Goal: Information Seeking & Learning: Learn about a topic

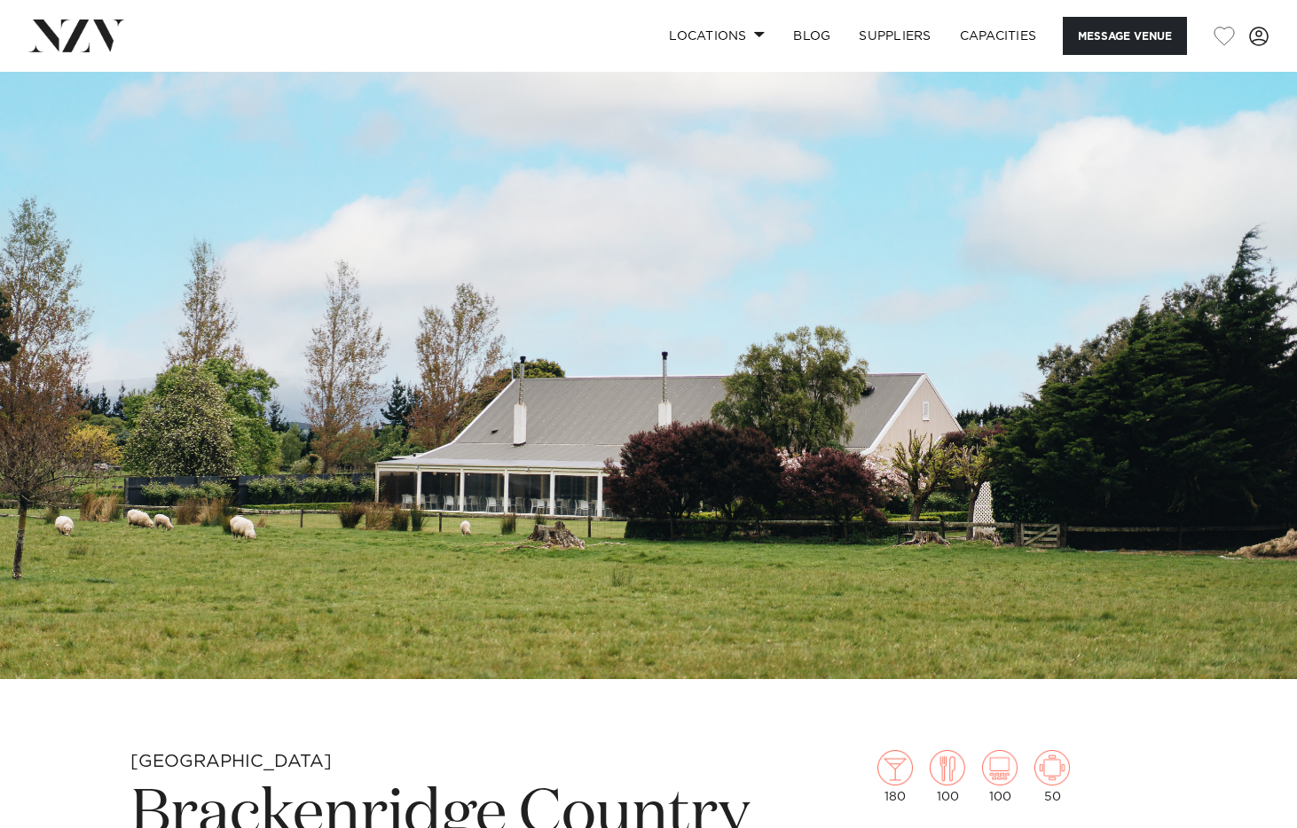
click at [659, 277] on img at bounding box center [648, 375] width 1297 height 607
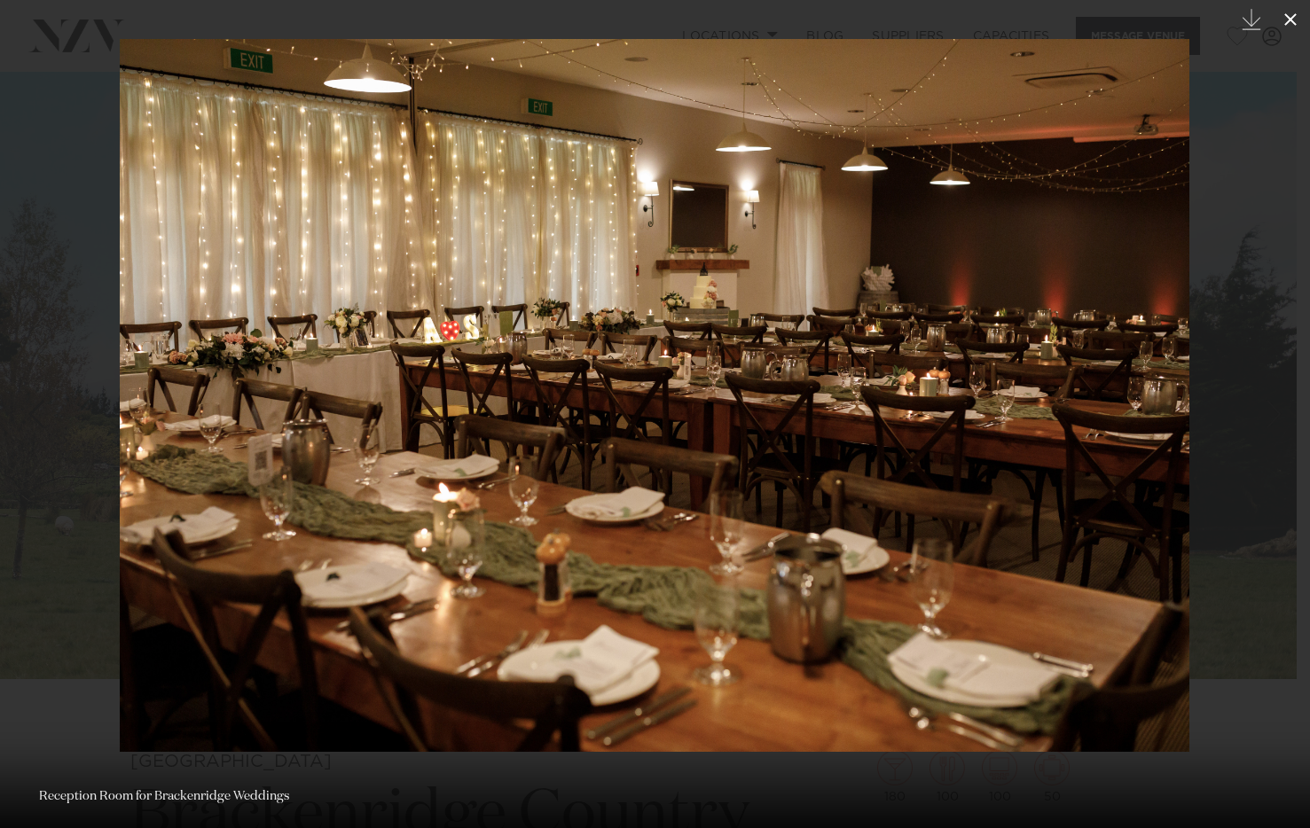
click at [1283, 18] on icon at bounding box center [1290, 19] width 21 height 21
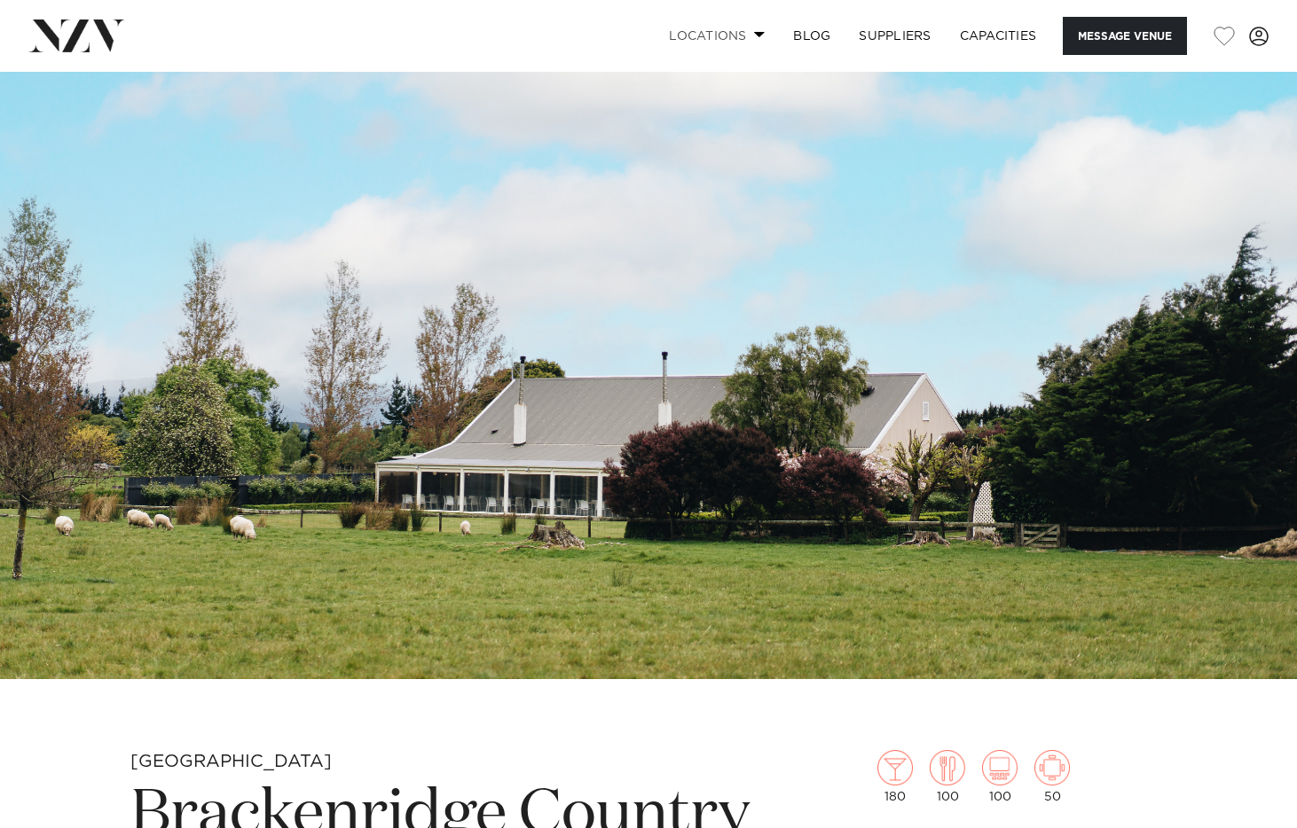
click at [754, 35] on span at bounding box center [760, 34] width 12 height 6
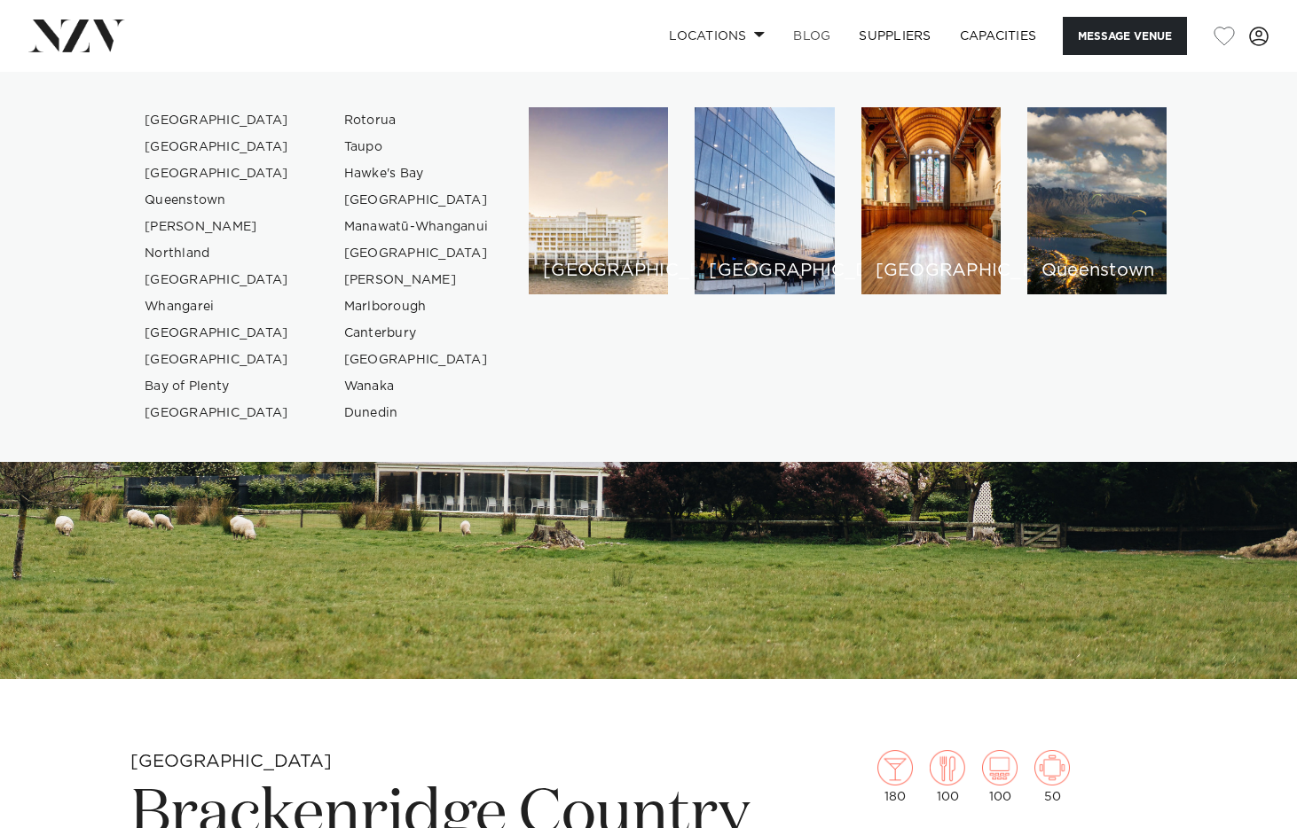
click at [815, 31] on link "BLOG" at bounding box center [812, 36] width 66 height 38
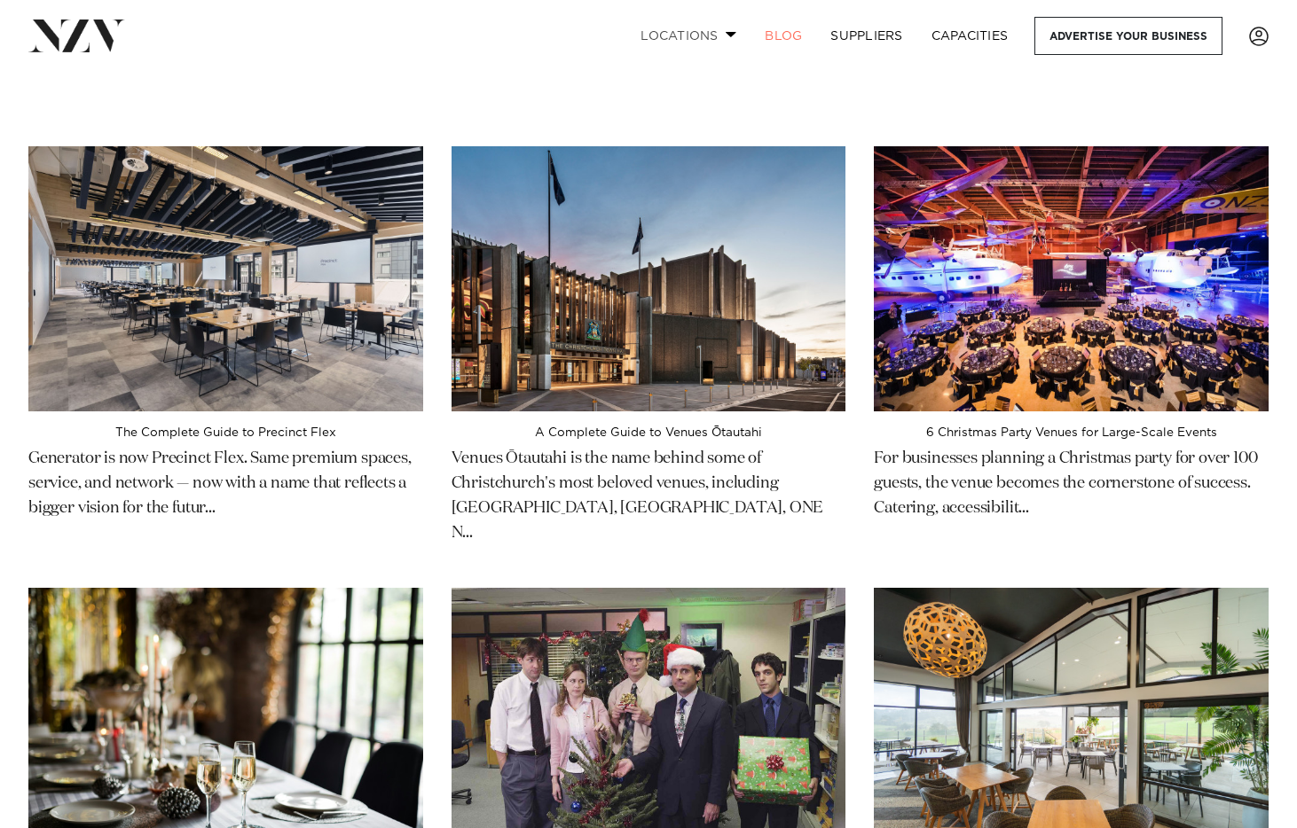
click at [701, 34] on link "Locations" at bounding box center [688, 36] width 124 height 38
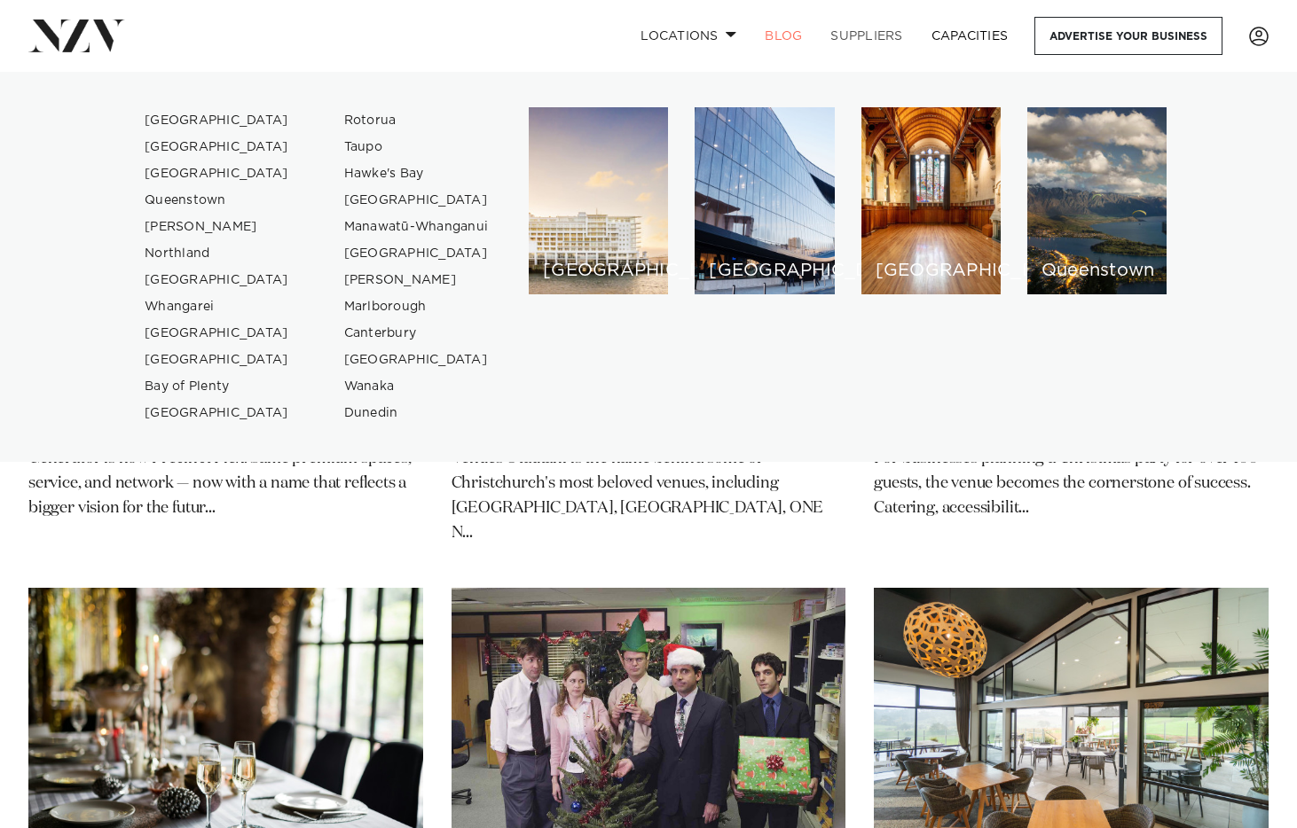
click at [884, 29] on link "SUPPLIERS" at bounding box center [866, 36] width 100 height 38
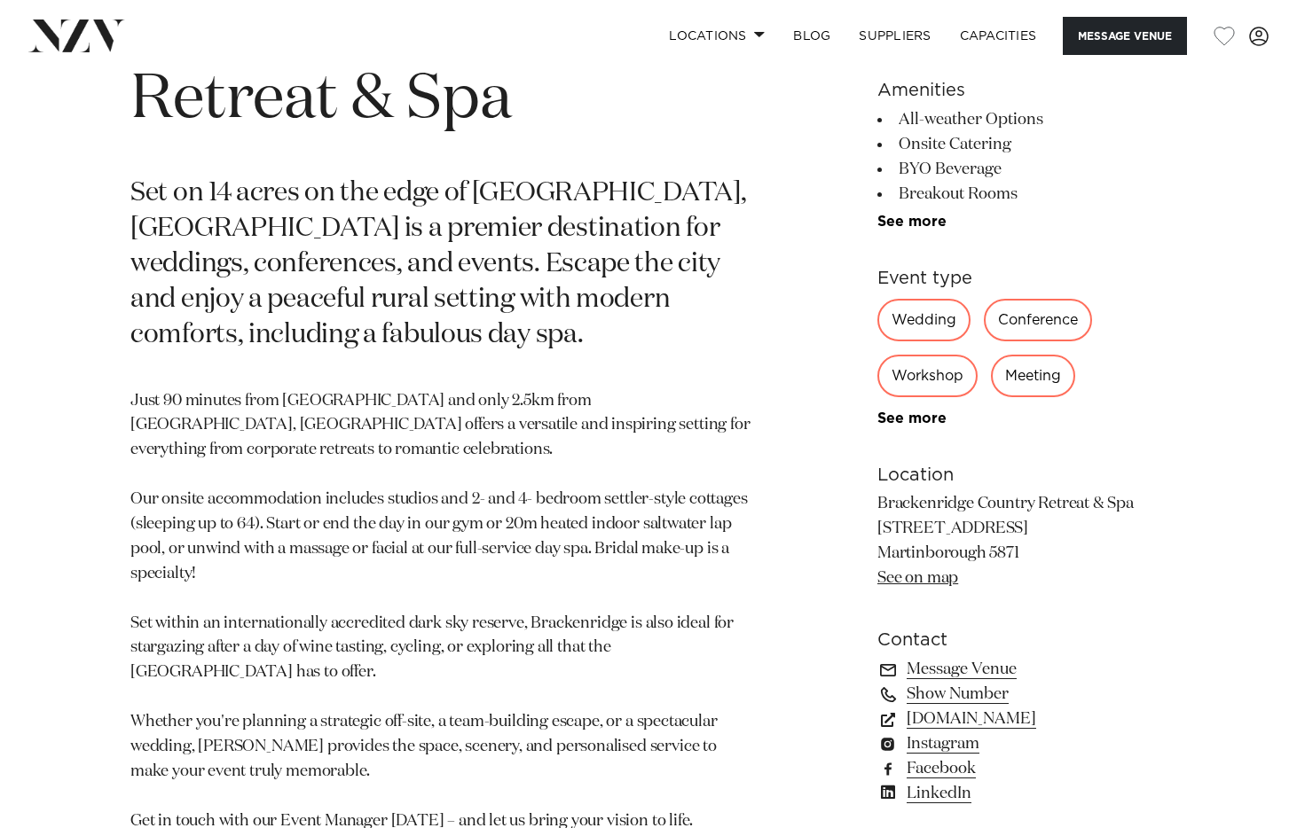
scroll to position [798, 0]
click at [904, 419] on link "See more" at bounding box center [946, 418] width 138 height 14
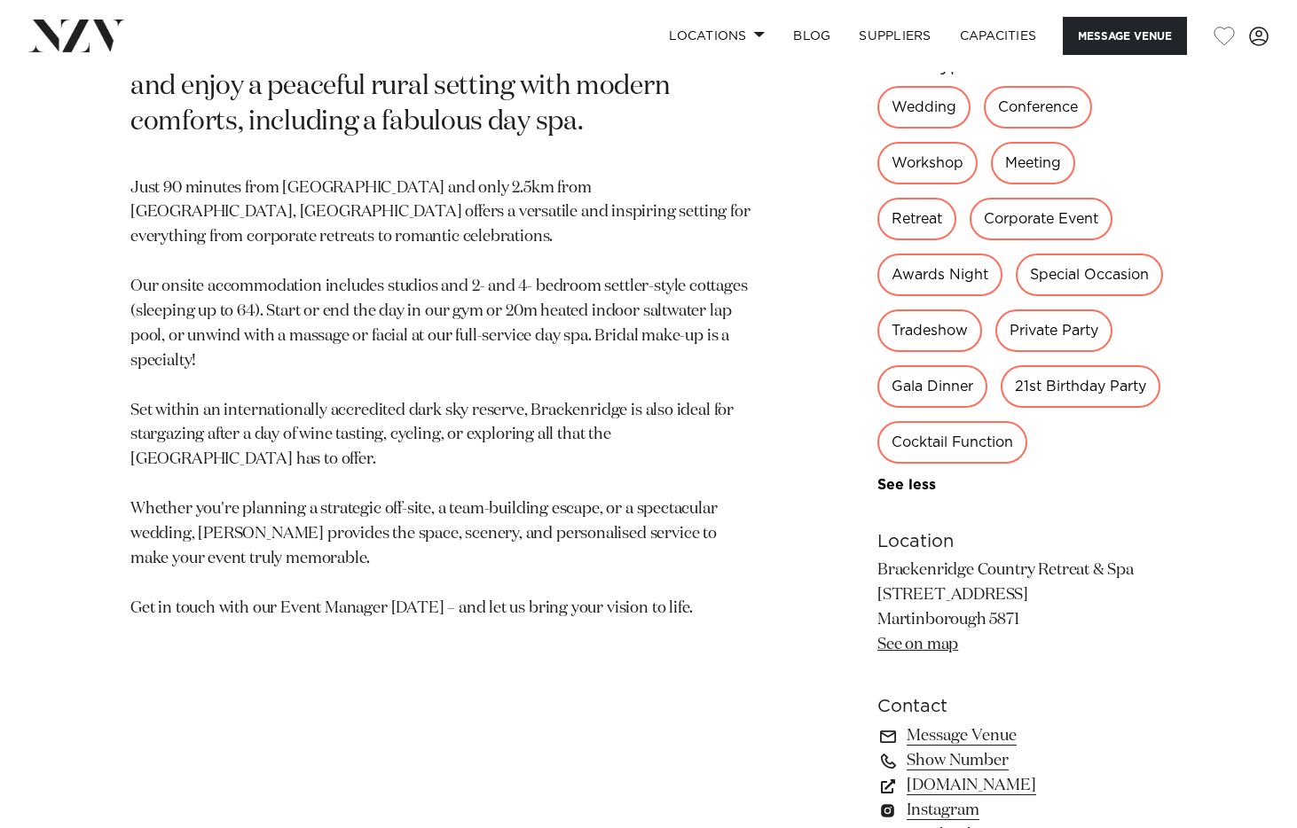
scroll to position [975, 0]
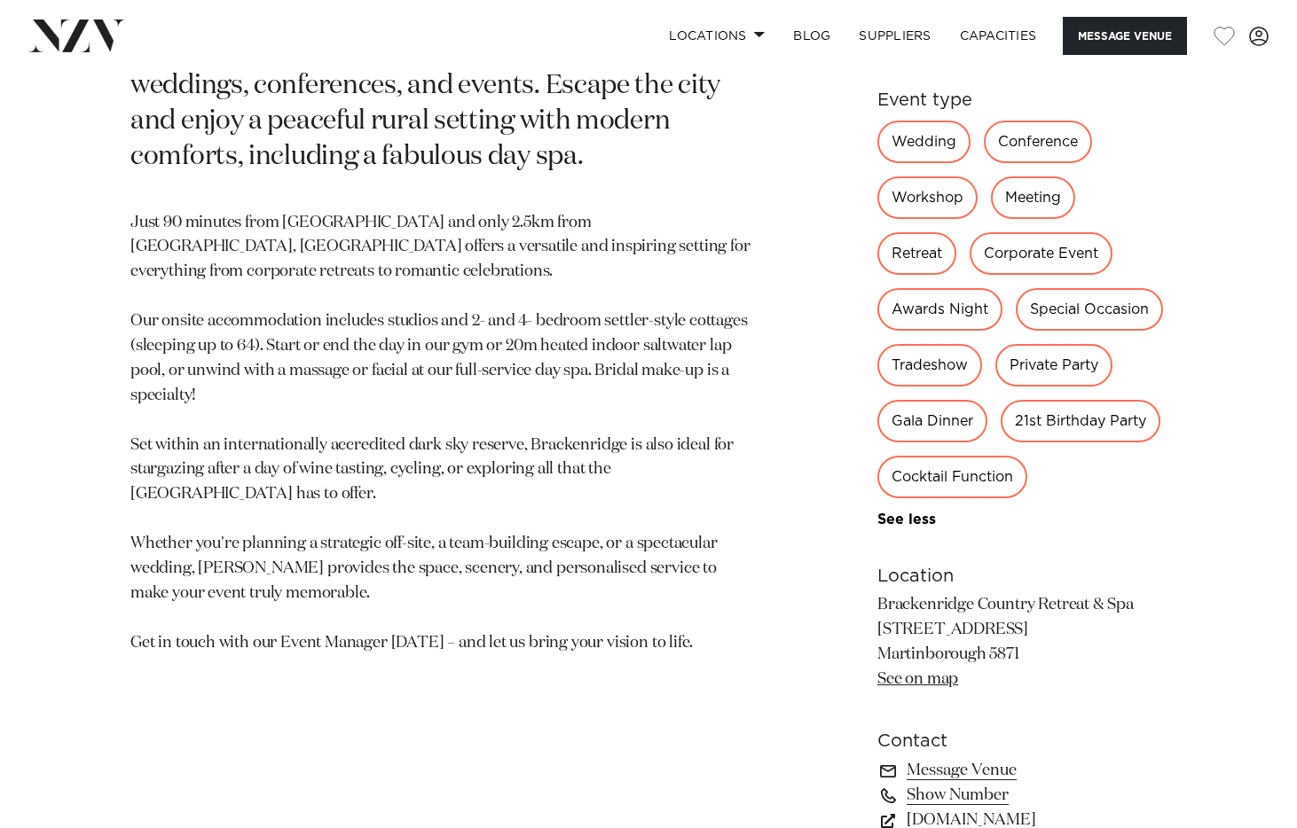
click at [497, 529] on p "Just 90 minutes from Wellington Airport and only 2.5km from Martinborough’s vil…" at bounding box center [440, 433] width 621 height 445
click at [507, 513] on p "Just 90 minutes from Wellington Airport and only 2.5km from Martinborough’s vil…" at bounding box center [440, 433] width 621 height 445
click at [485, 516] on p "Just 90 minutes from Wellington Airport and only 2.5km from Martinborough’s vil…" at bounding box center [440, 433] width 621 height 445
click at [489, 509] on p "Just 90 minutes from Wellington Airport and only 2.5km from Martinborough’s vil…" at bounding box center [440, 433] width 621 height 445
click at [481, 514] on p "Just 90 minutes from Wellington Airport and only 2.5km from Martinborough’s vil…" at bounding box center [440, 433] width 621 height 445
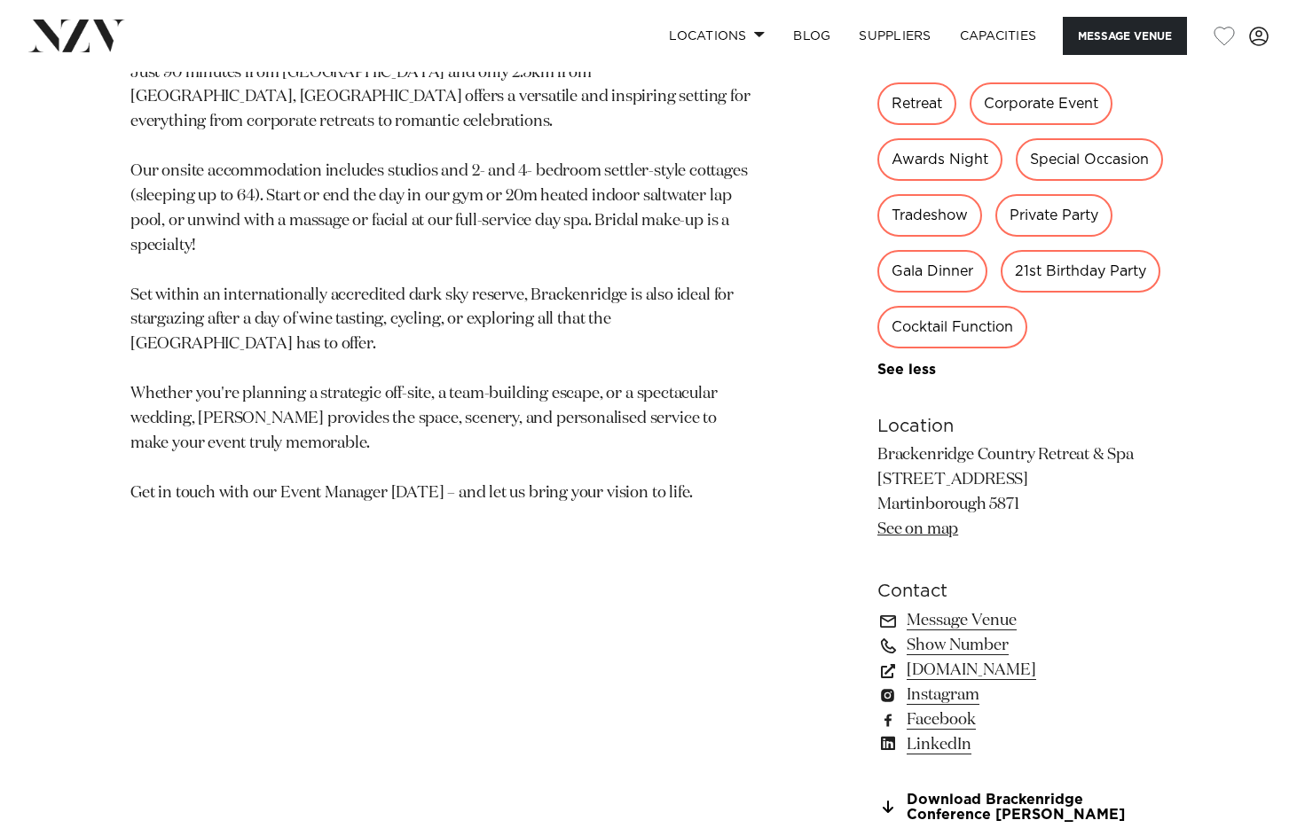
scroll to position [1153, 0]
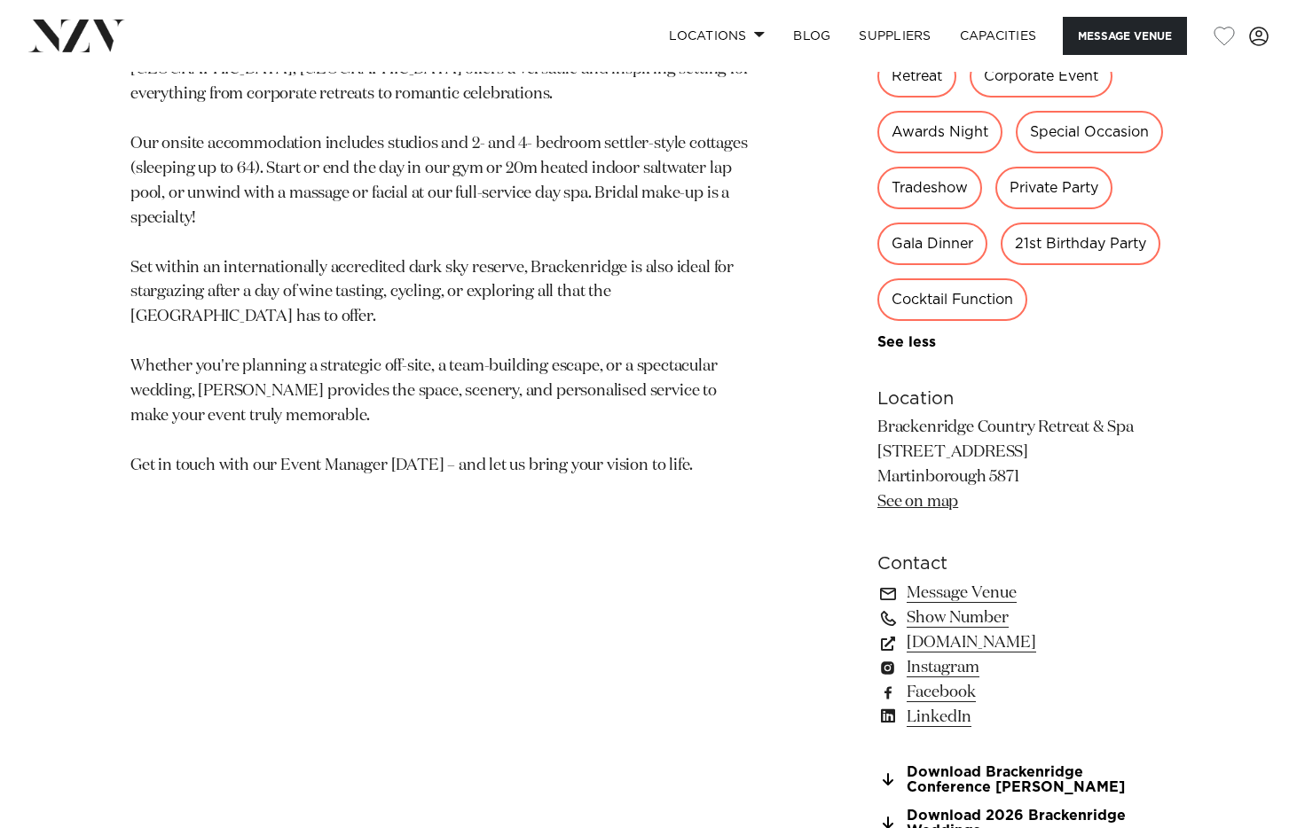
click at [529, 471] on p "Just 90 minutes from Wellington Airport and only 2.5km from Martinborough’s vil…" at bounding box center [440, 256] width 621 height 445
click at [429, 459] on p "Just 90 minutes from Wellington Airport and only 2.5km from Martinborough’s vil…" at bounding box center [440, 256] width 621 height 445
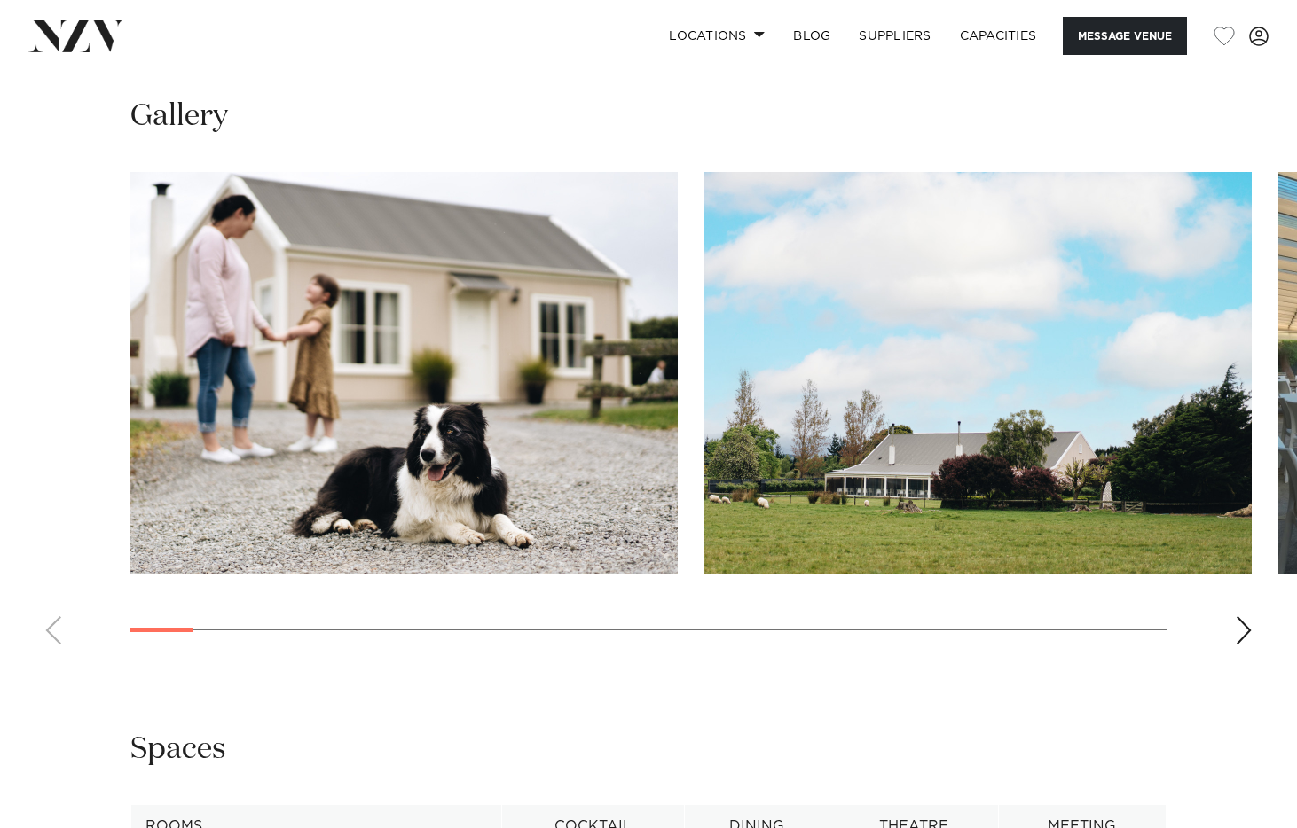
scroll to position [2040, 0]
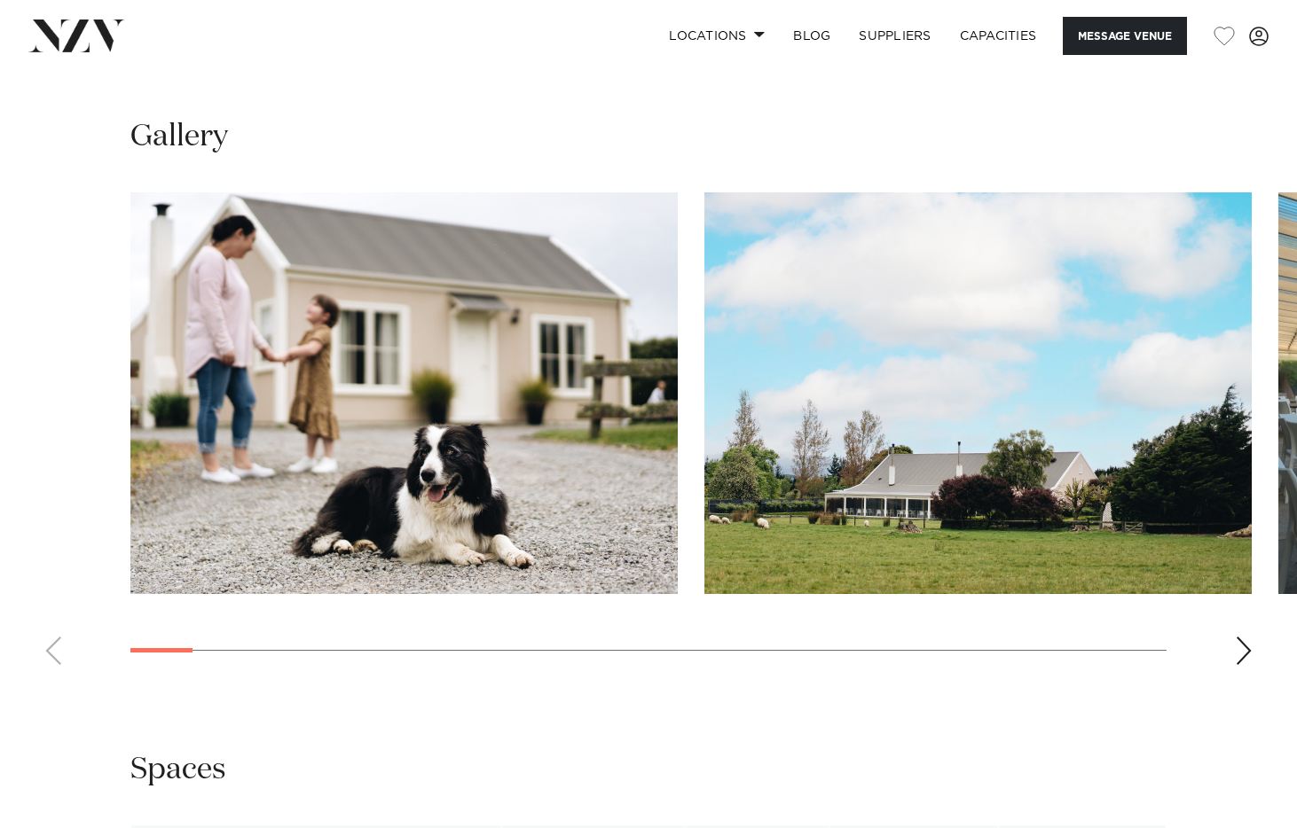
click at [1239, 653] on div "Next slide" at bounding box center [1243, 651] width 18 height 28
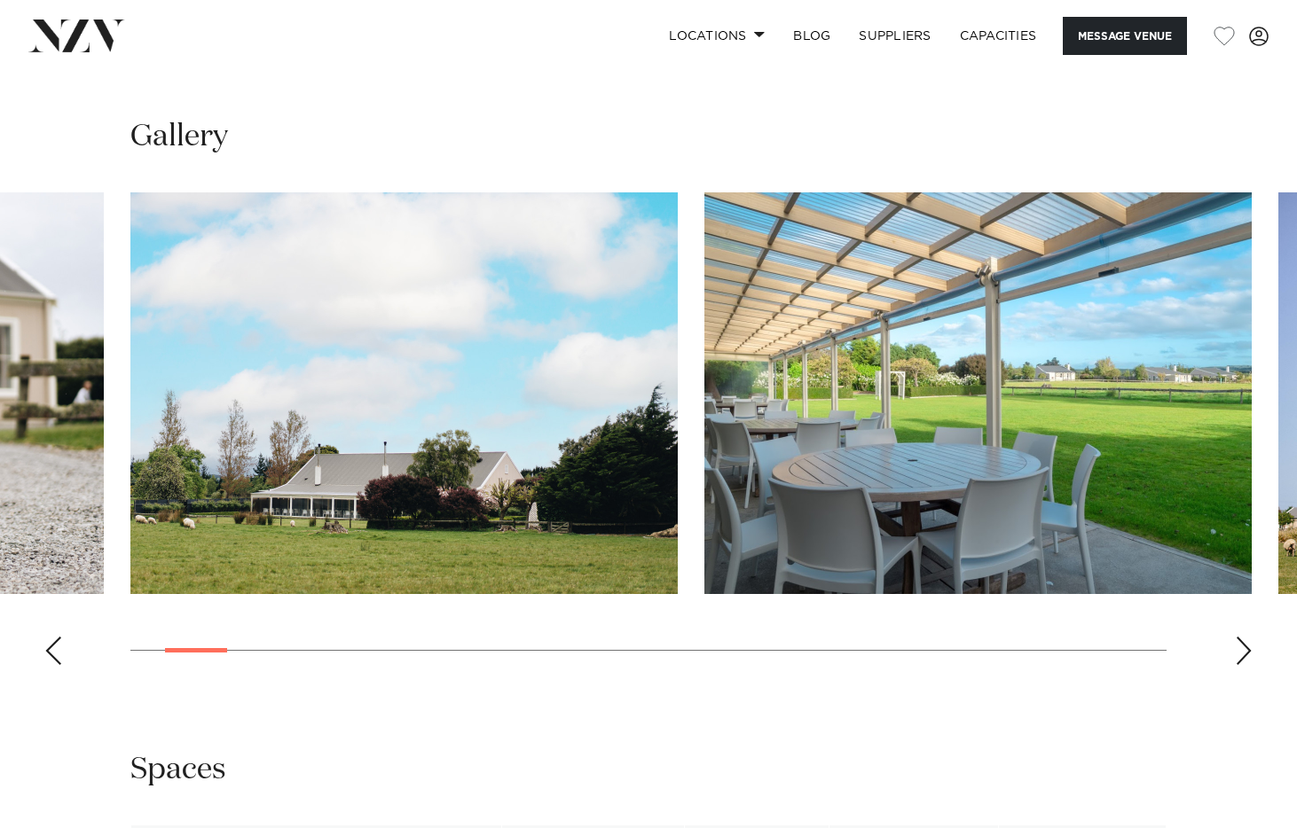
click at [1246, 654] on div "Next slide" at bounding box center [1243, 651] width 18 height 28
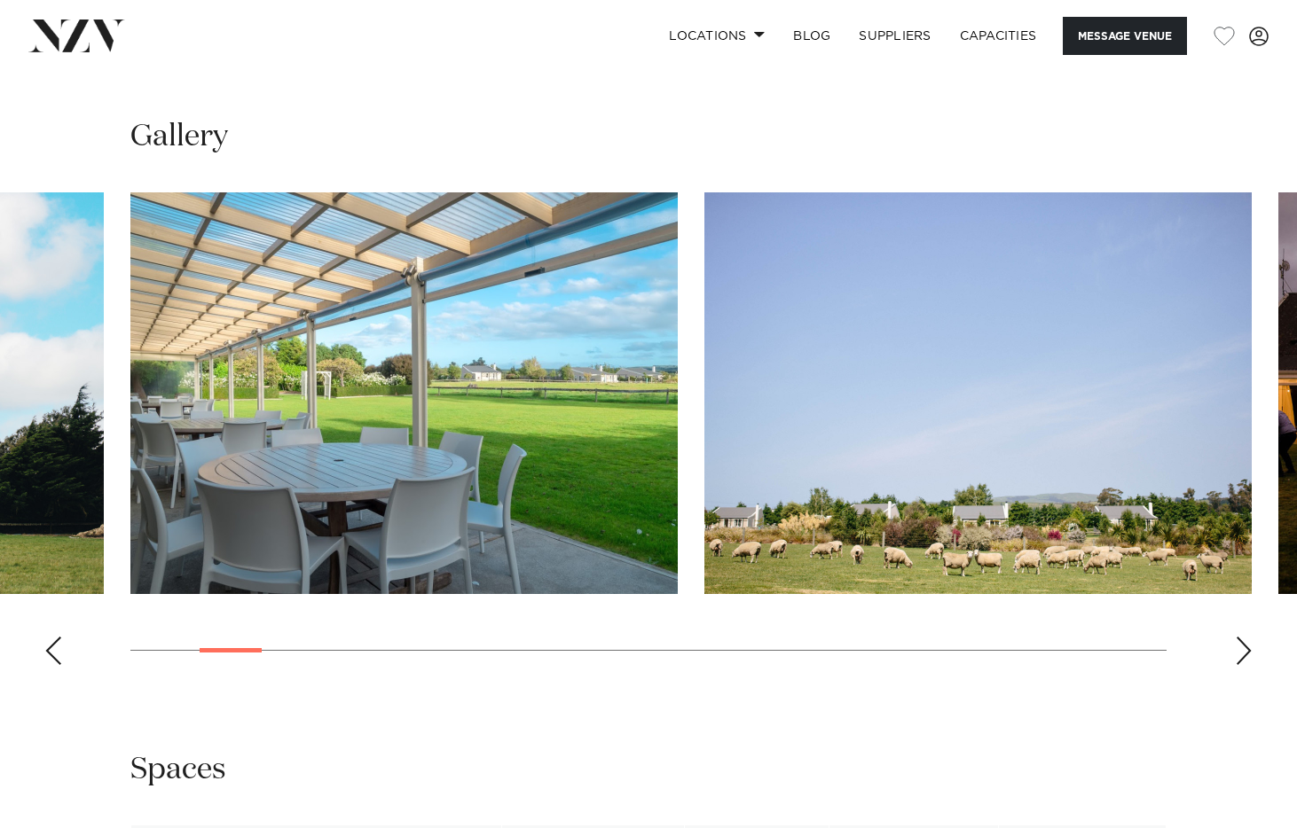
click at [1239, 654] on div "Next slide" at bounding box center [1243, 651] width 18 height 28
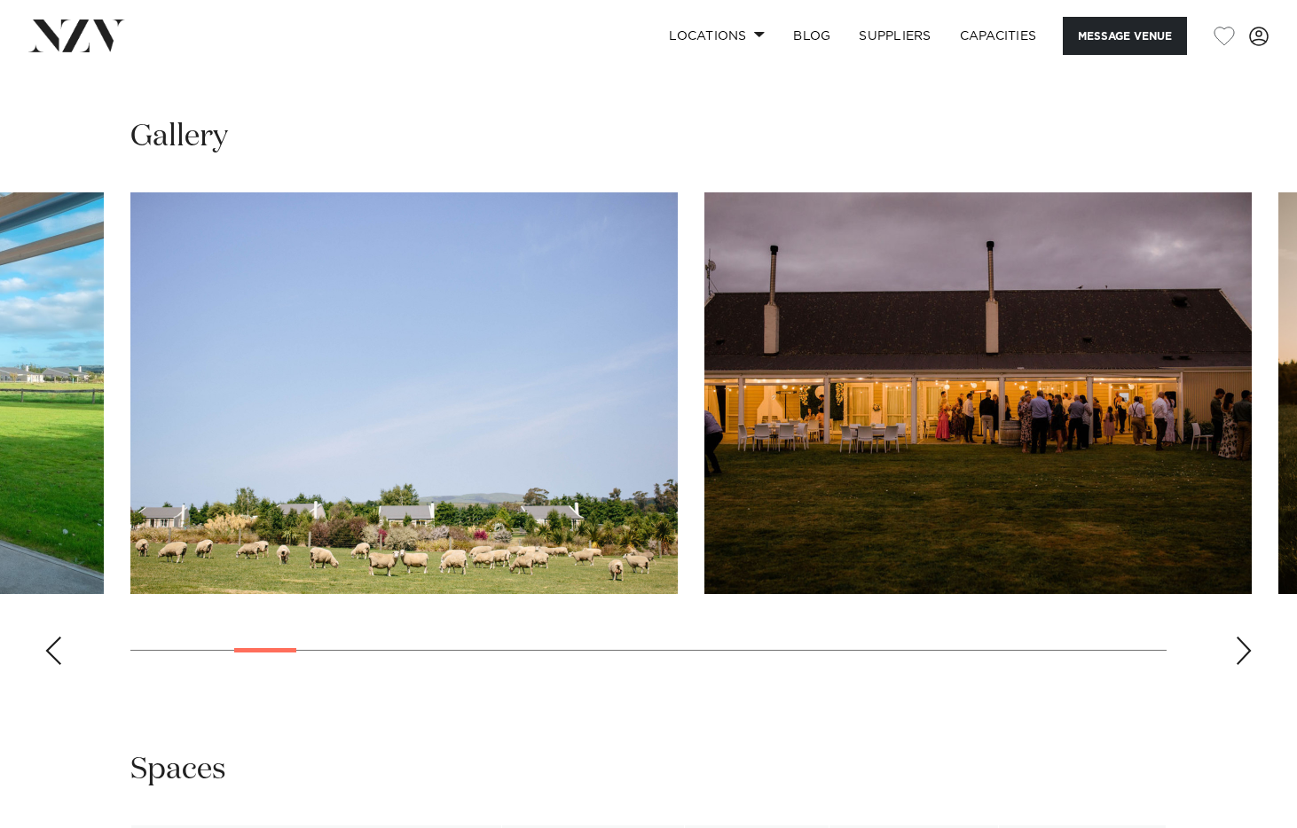
click at [1232, 635] on swiper-container at bounding box center [648, 435] width 1297 height 487
click at [1238, 648] on div "Next slide" at bounding box center [1243, 651] width 18 height 28
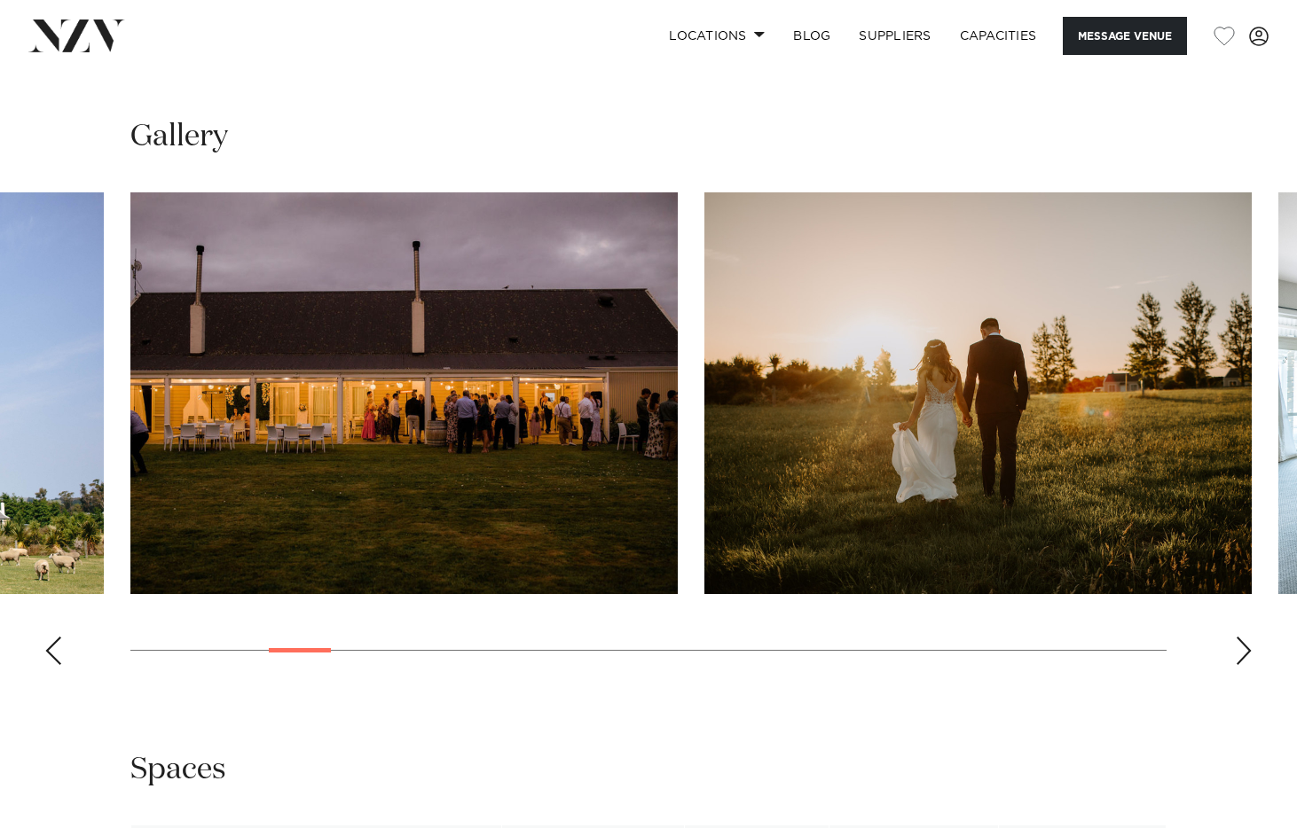
click at [1240, 648] on div "Next slide" at bounding box center [1243, 651] width 18 height 28
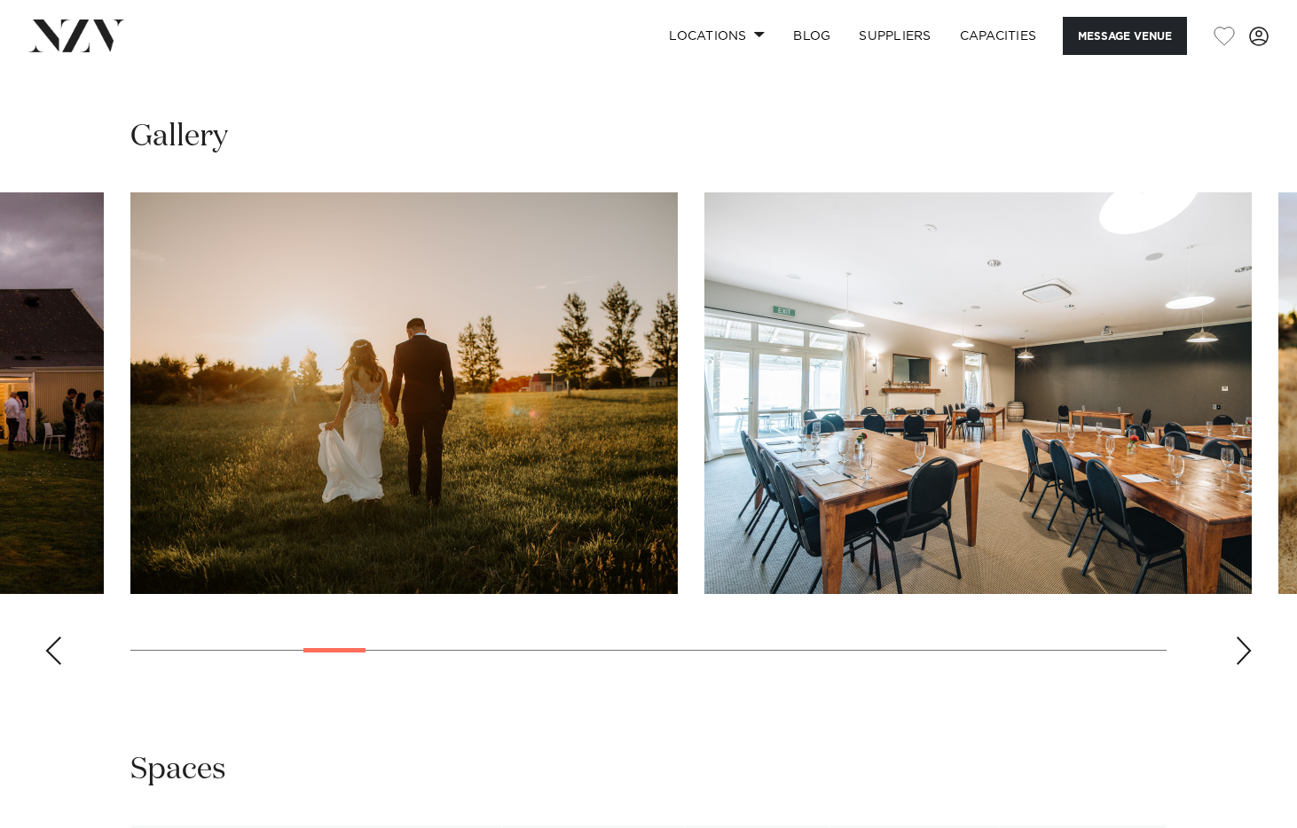
click at [1242, 648] on div "Next slide" at bounding box center [1243, 651] width 18 height 28
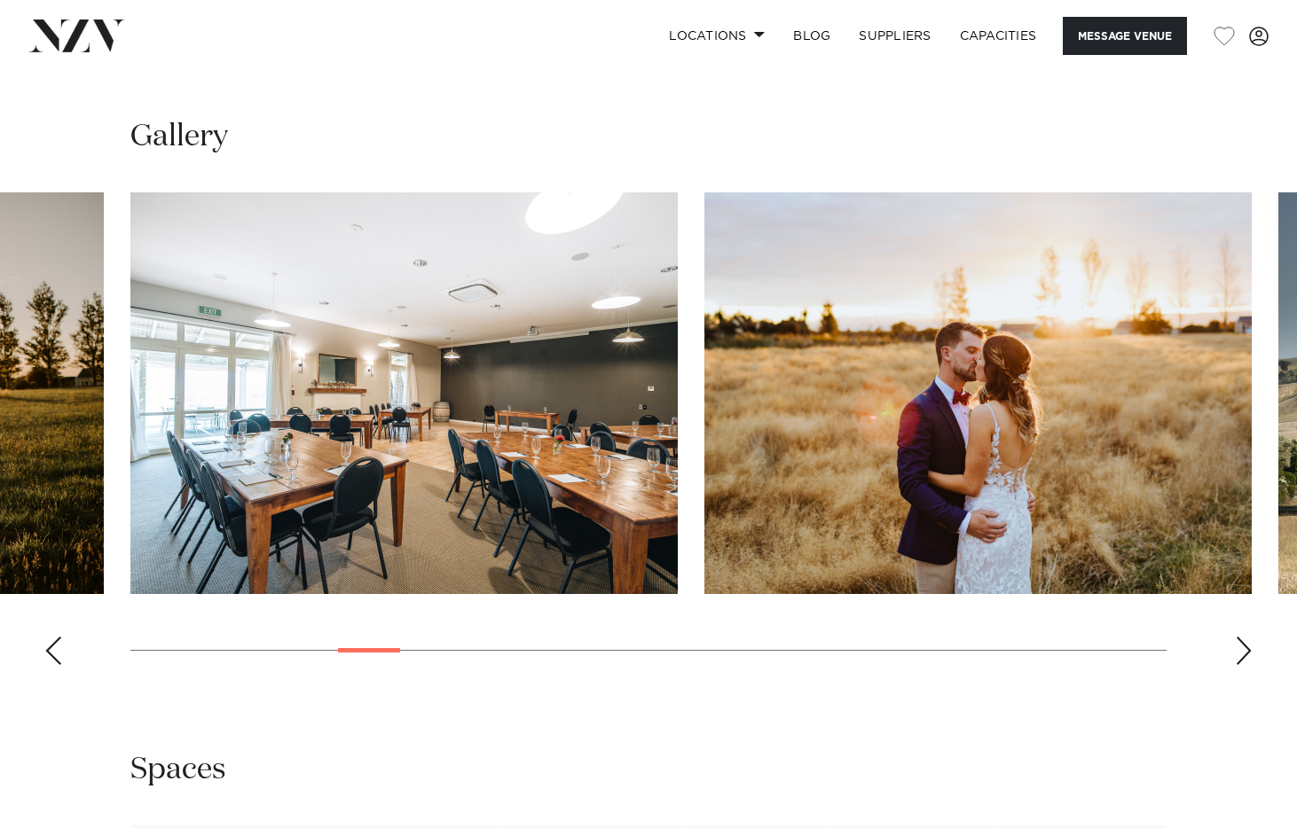
click at [1239, 646] on div "Next slide" at bounding box center [1243, 651] width 18 height 28
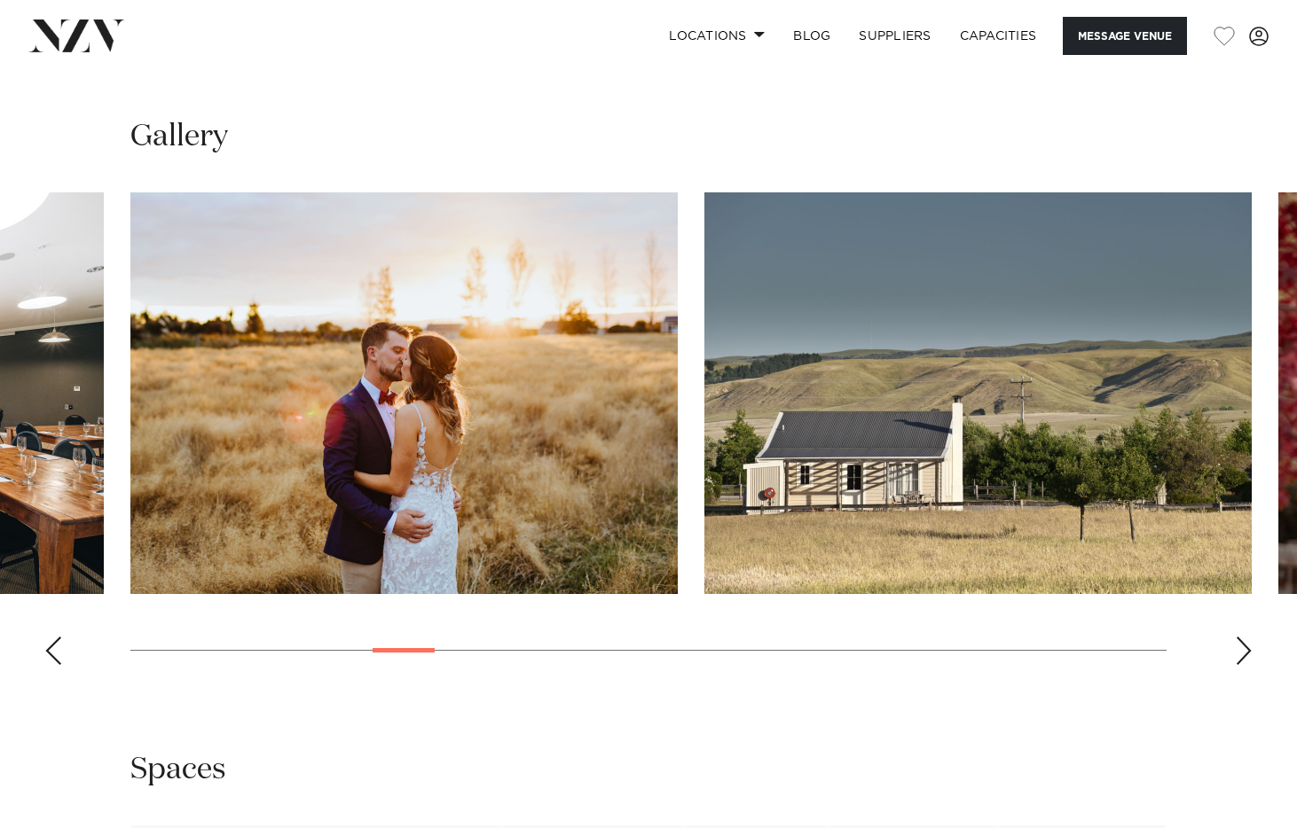
click at [1242, 646] on div "Next slide" at bounding box center [1243, 651] width 18 height 28
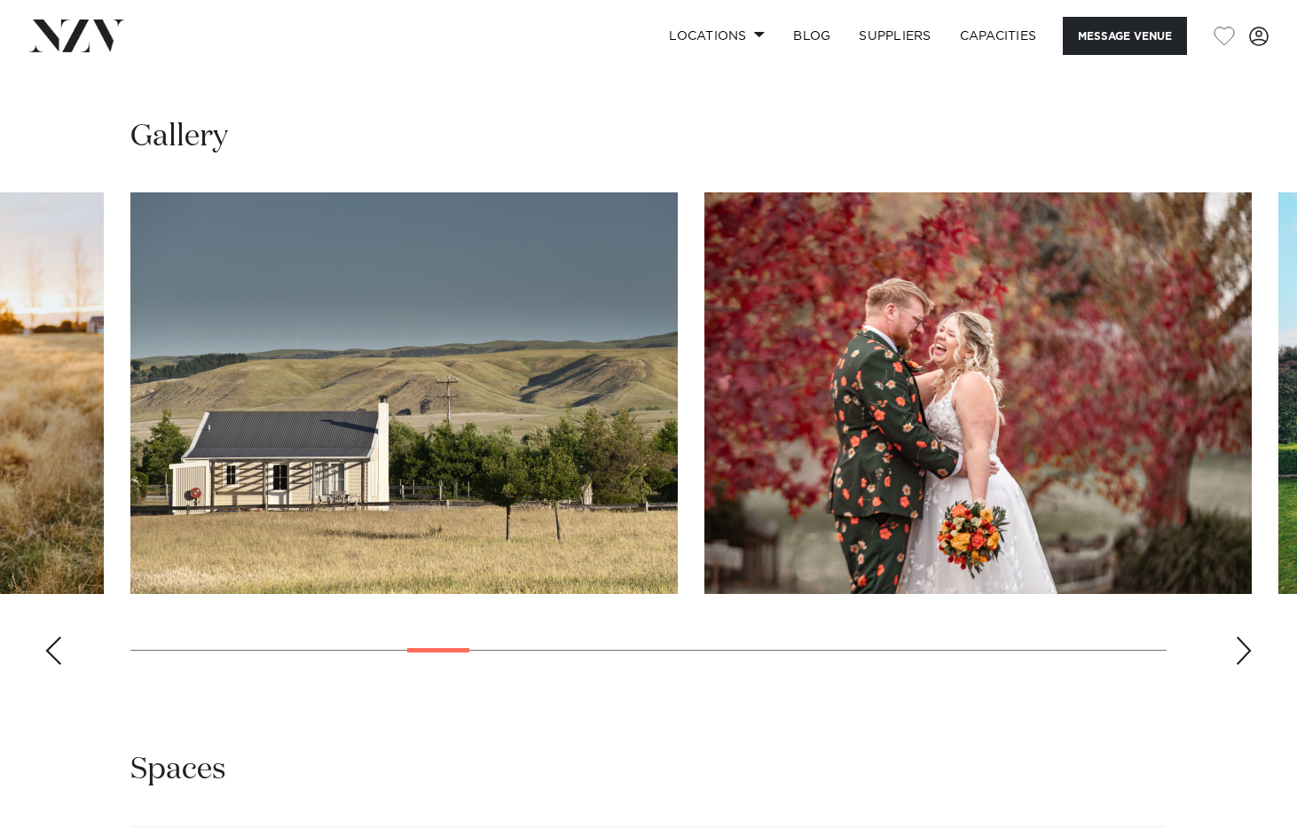
click at [1253, 654] on swiper-container at bounding box center [648, 435] width 1297 height 487
click at [1246, 654] on div "Next slide" at bounding box center [1243, 651] width 18 height 28
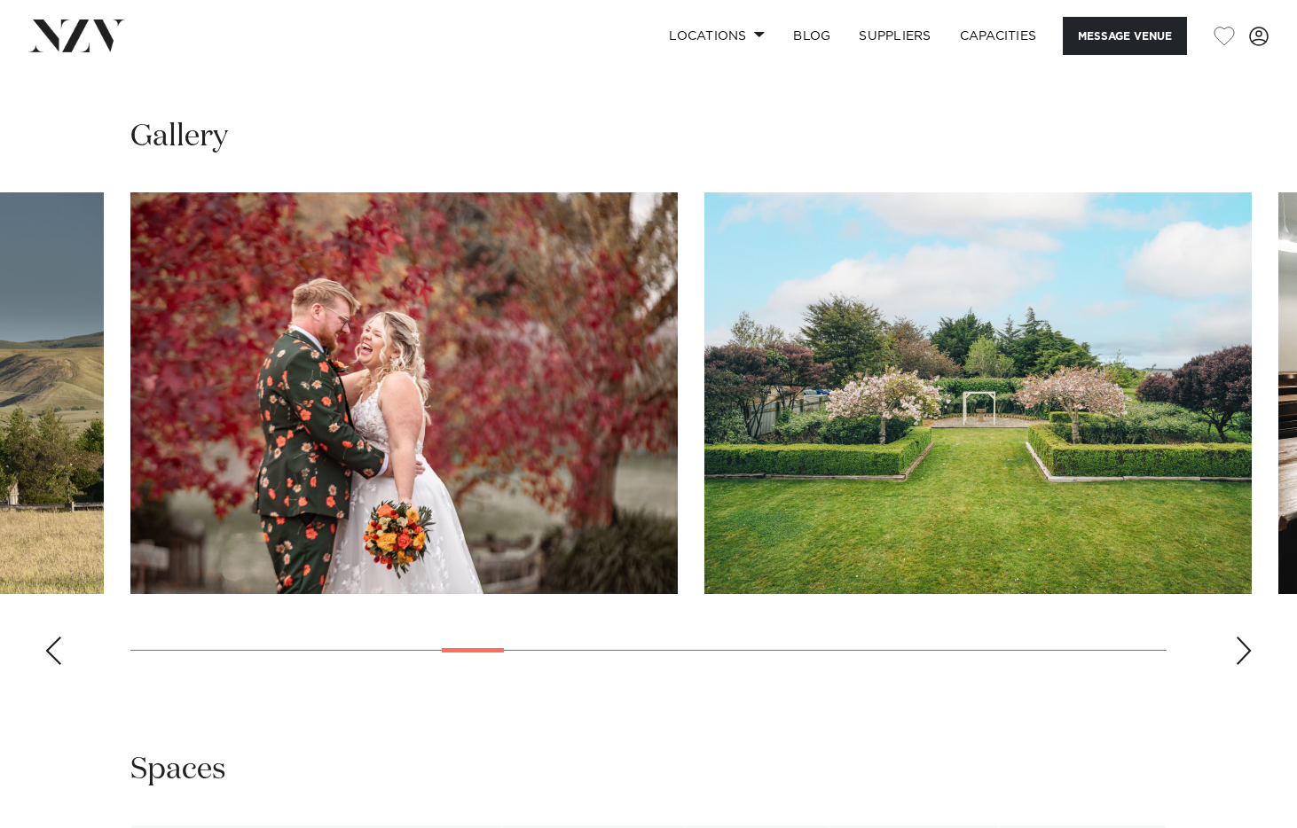
click at [1234, 653] on div "Next slide" at bounding box center [1243, 651] width 18 height 28
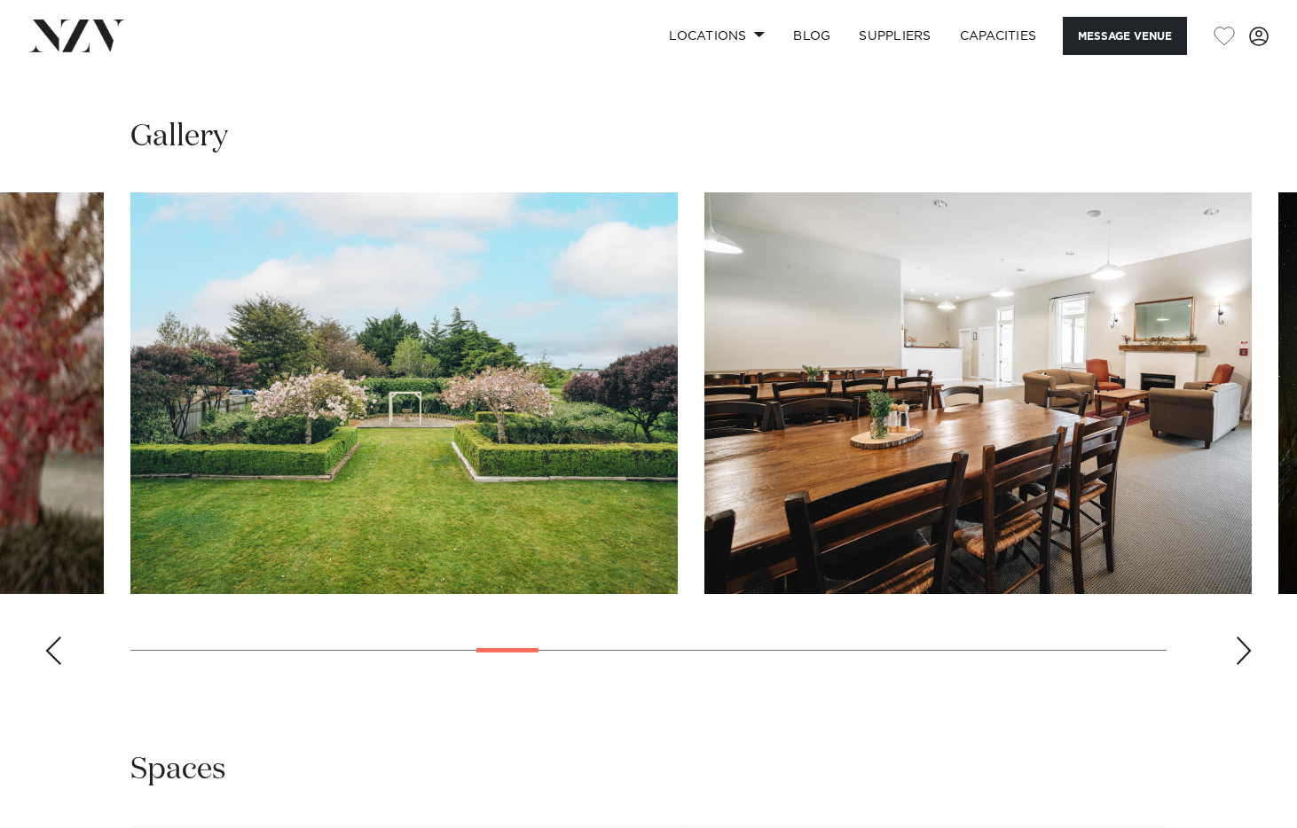
click at [1234, 653] on div "Next slide" at bounding box center [1243, 651] width 18 height 28
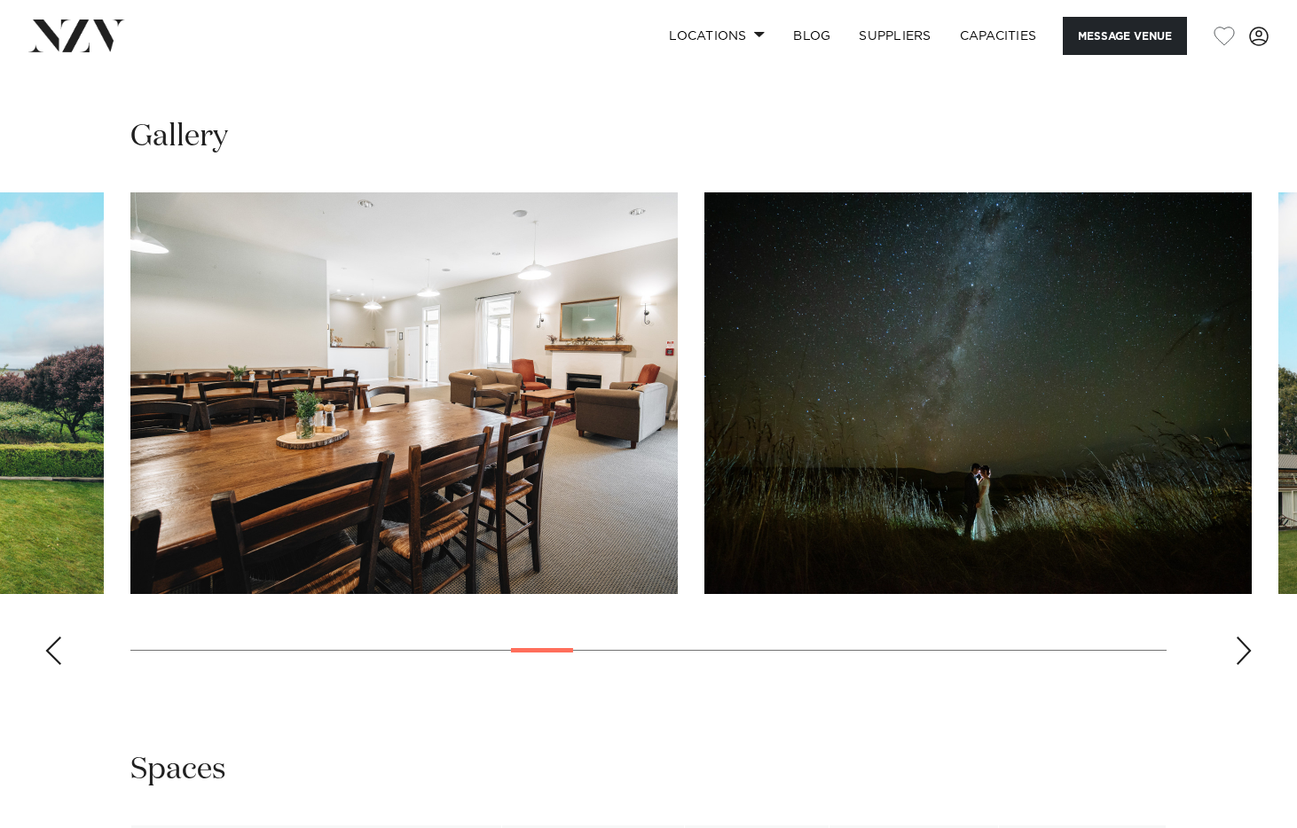
click at [1239, 652] on div "Next slide" at bounding box center [1243, 651] width 18 height 28
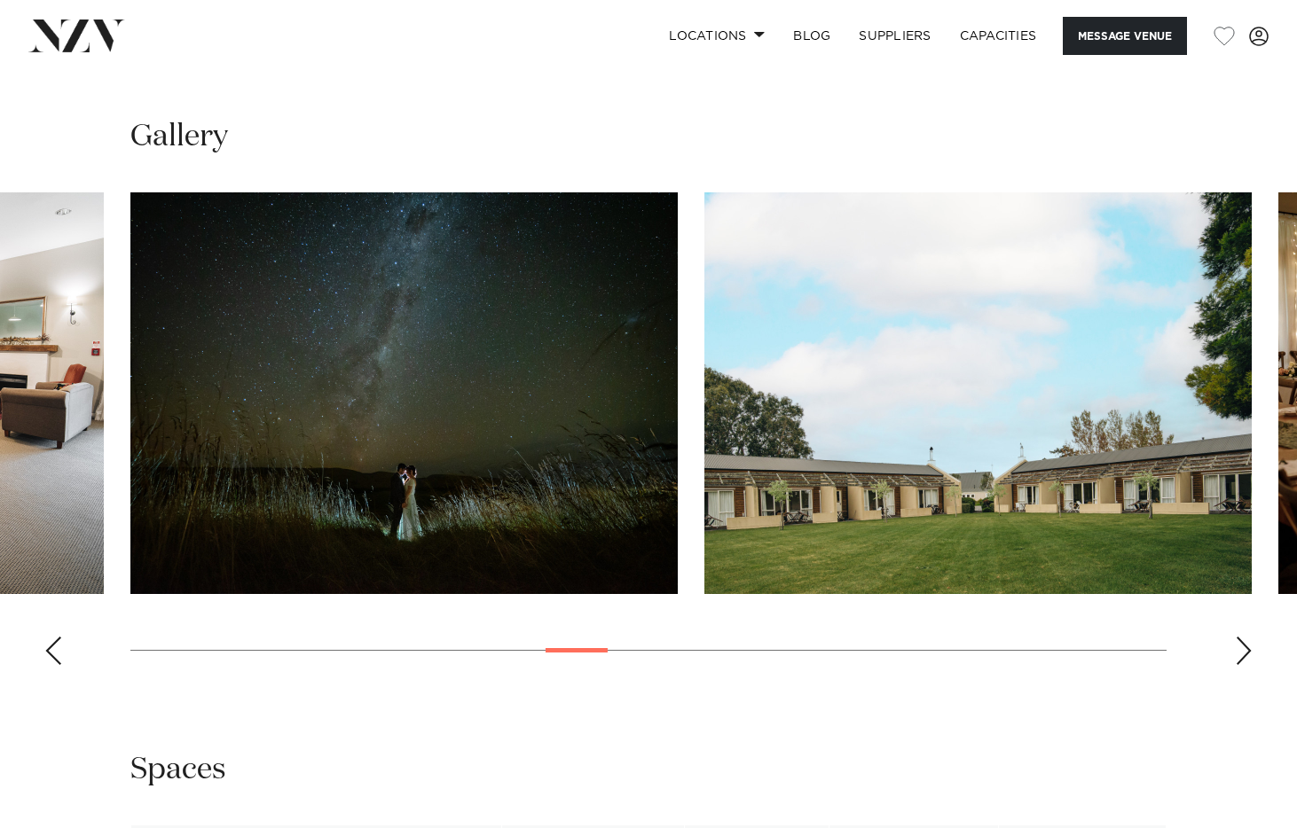
click at [1242, 652] on div "Next slide" at bounding box center [1243, 651] width 18 height 28
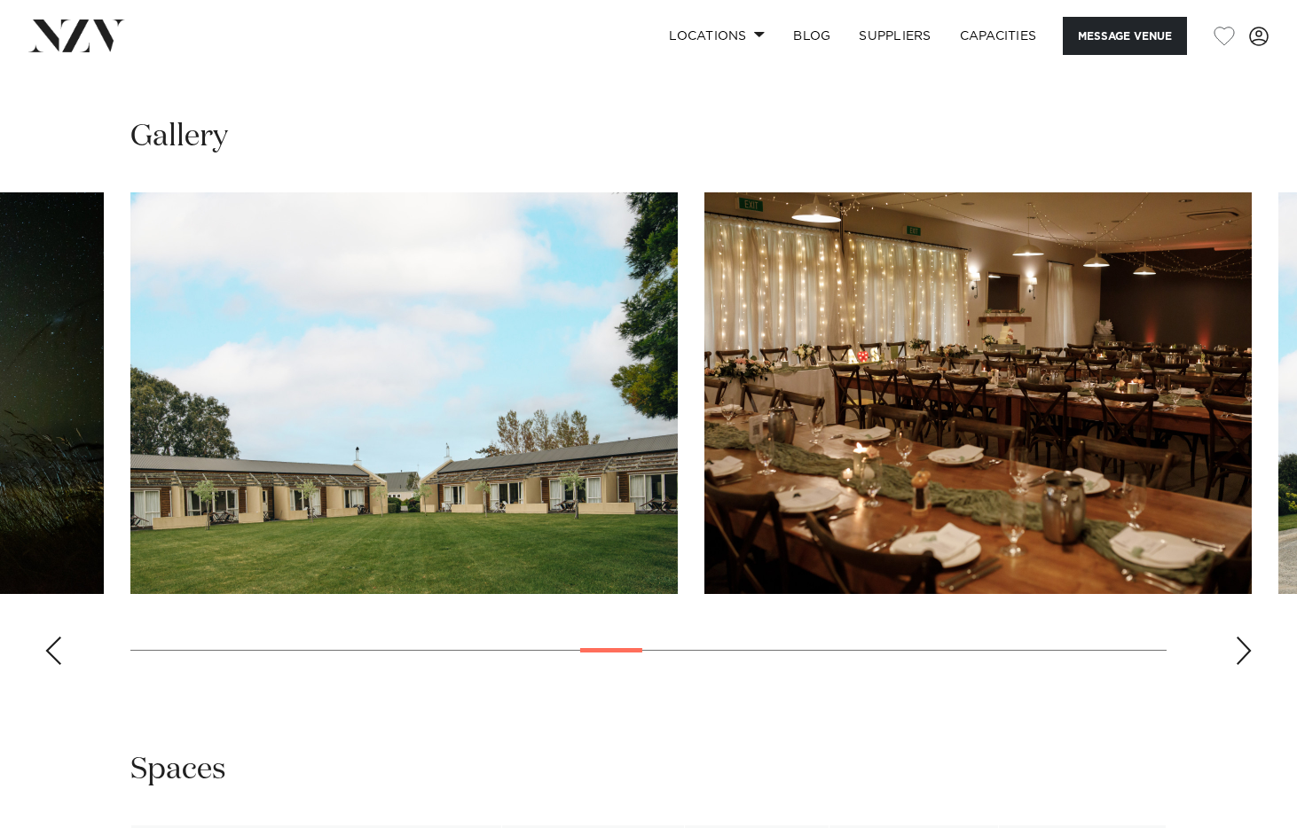
click at [1242, 652] on div "Next slide" at bounding box center [1243, 651] width 18 height 28
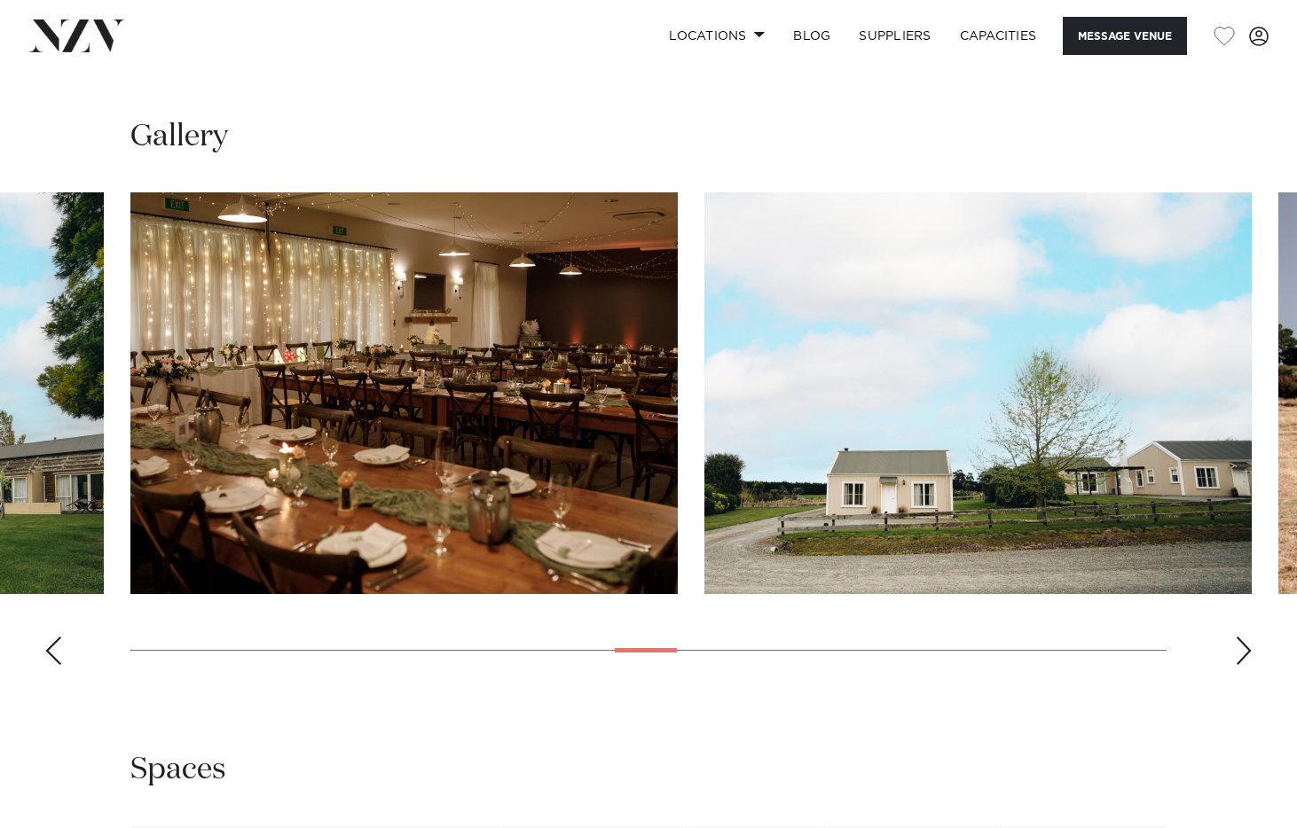
click at [1242, 652] on div "Next slide" at bounding box center [1243, 651] width 18 height 28
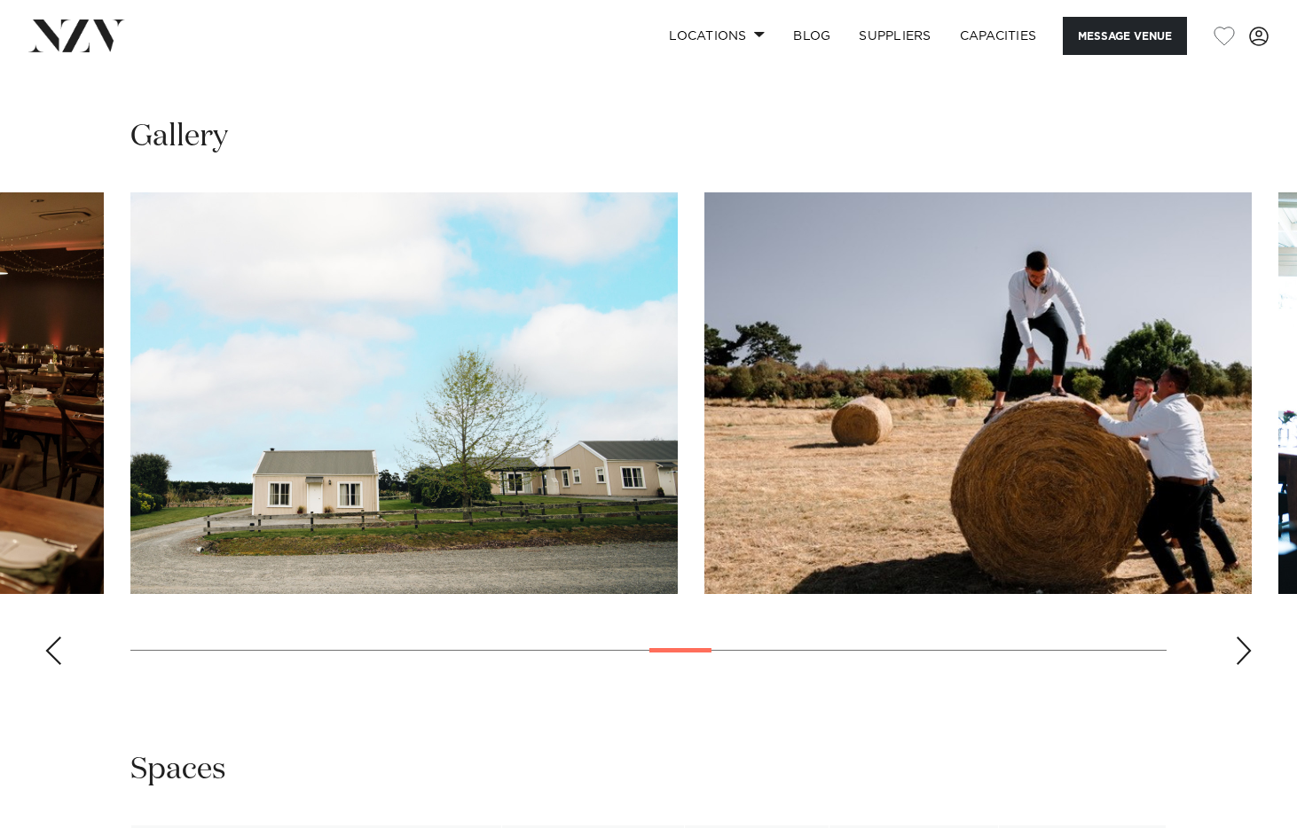
click at [1234, 644] on div "Next slide" at bounding box center [1243, 651] width 18 height 28
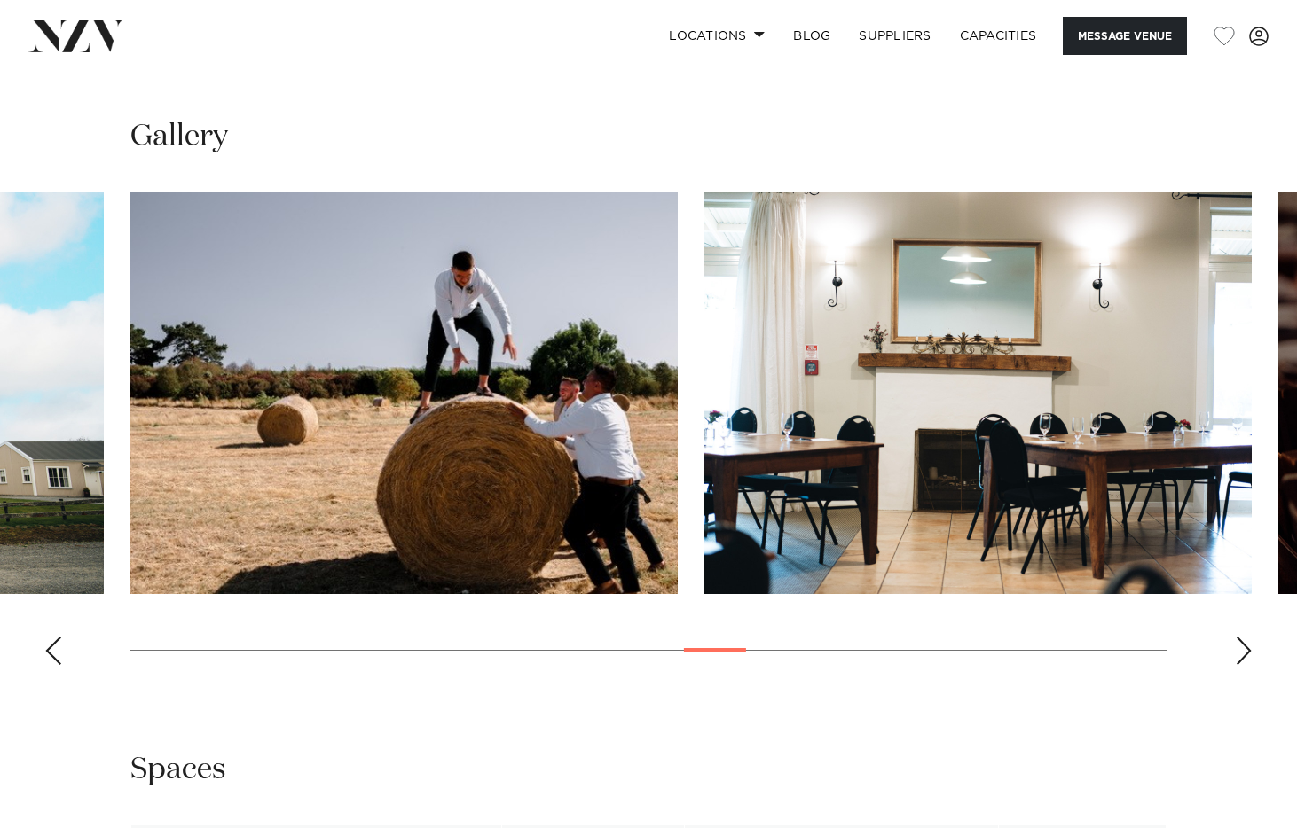
click at [1242, 653] on div "Next slide" at bounding box center [1243, 651] width 18 height 28
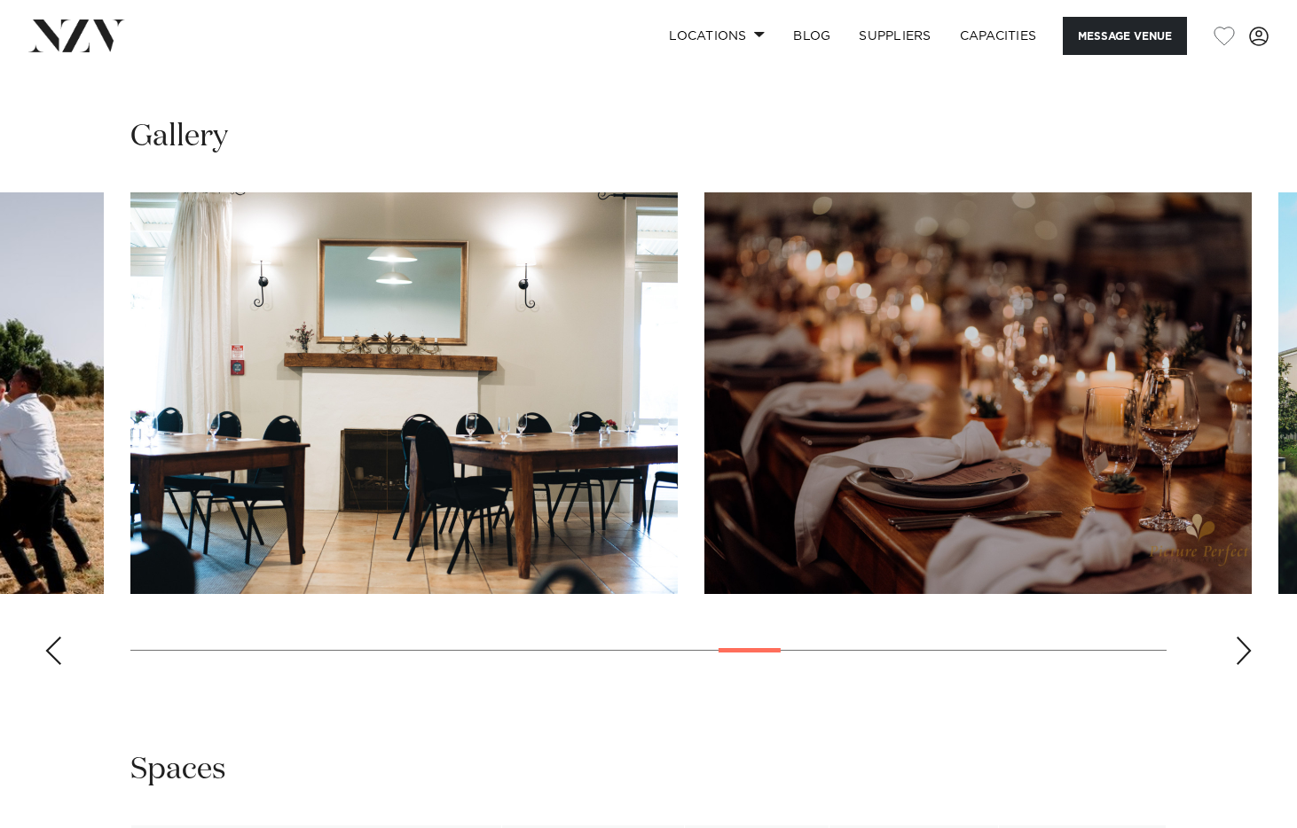
click at [1242, 653] on div "Next slide" at bounding box center [1243, 651] width 18 height 28
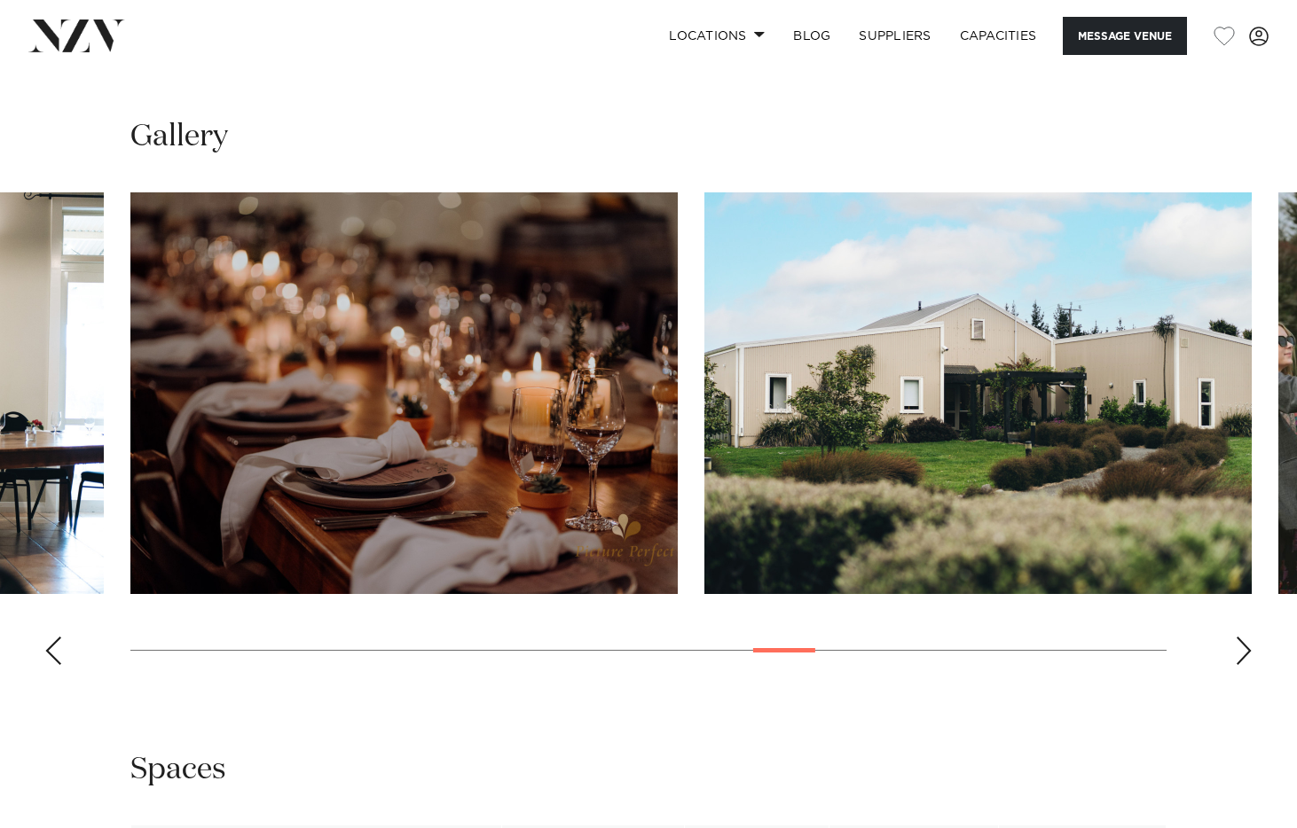
click at [1242, 653] on div "Next slide" at bounding box center [1243, 651] width 18 height 28
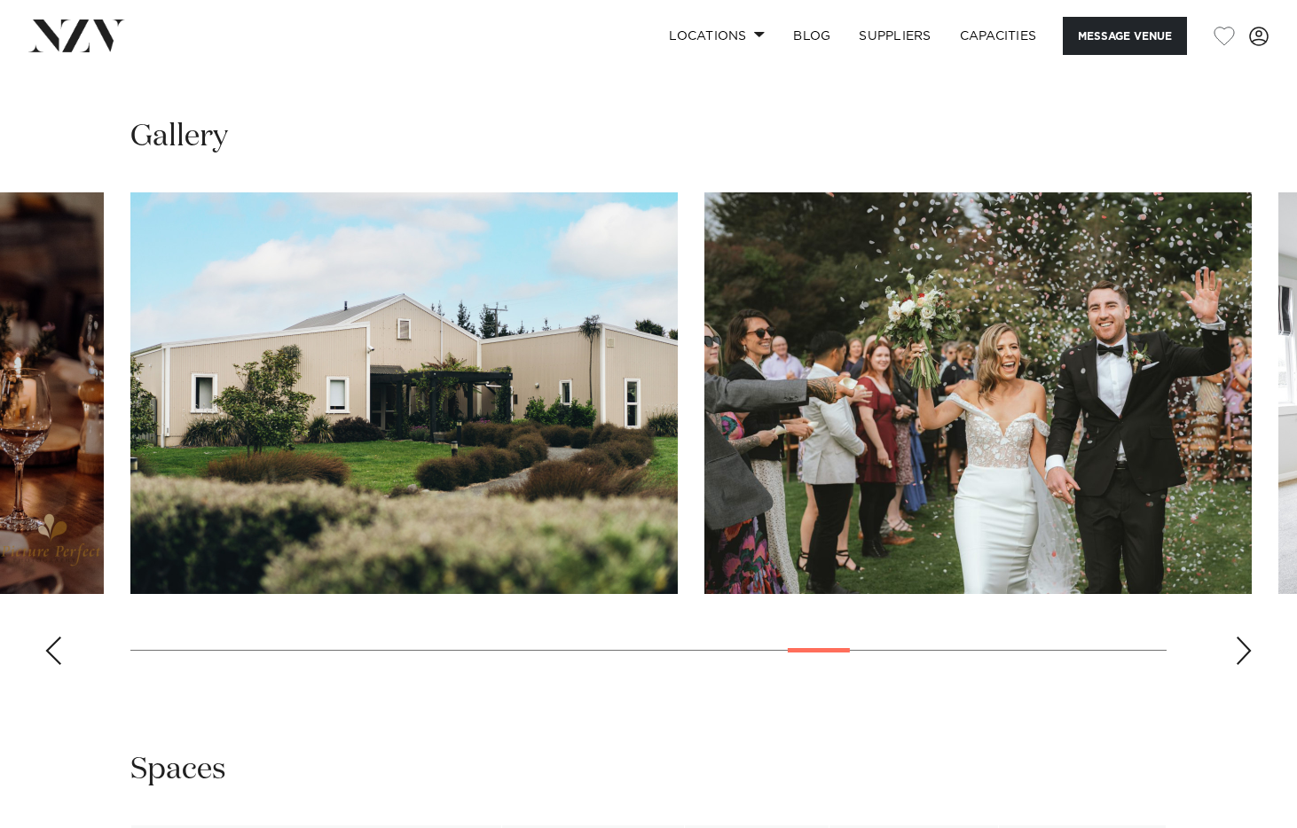
click at [1242, 653] on div "Next slide" at bounding box center [1243, 651] width 18 height 28
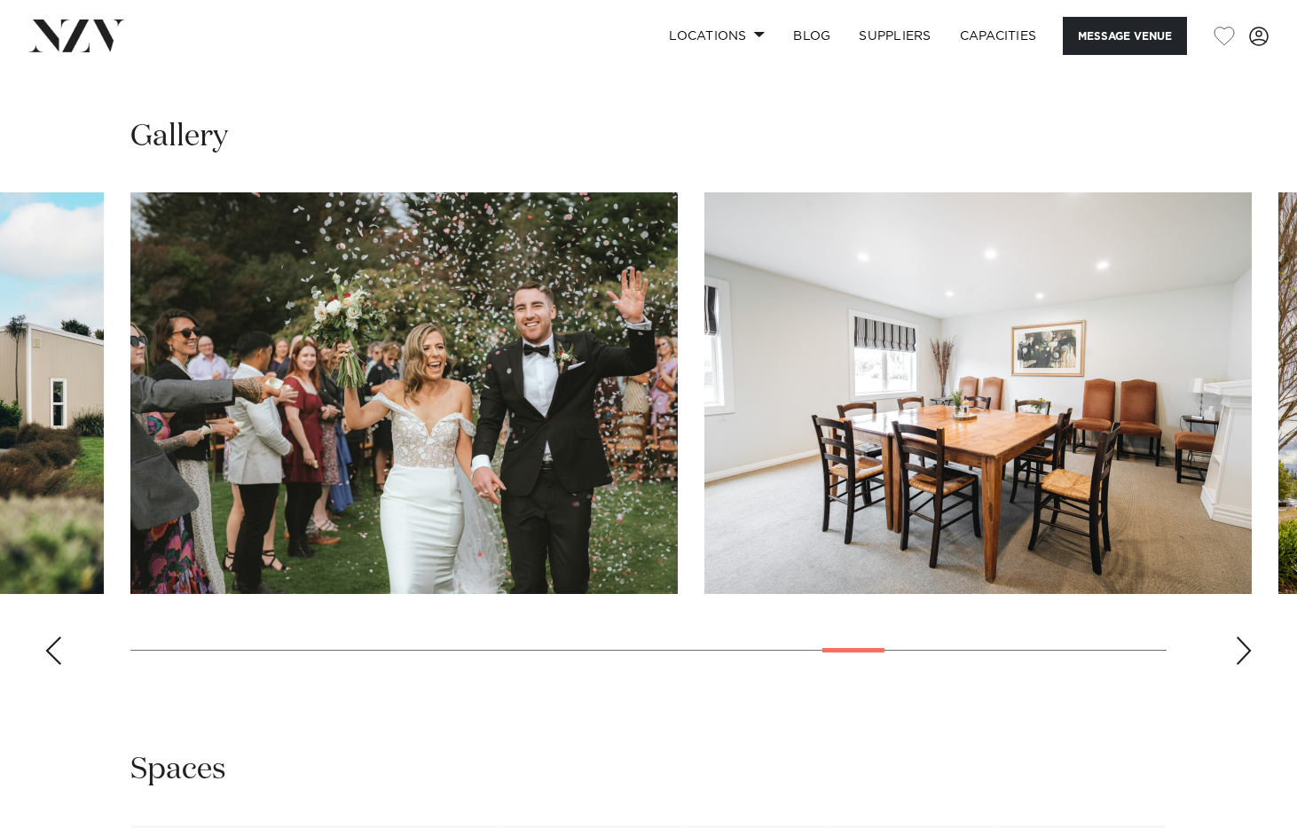
click at [1242, 653] on div "Next slide" at bounding box center [1243, 651] width 18 height 28
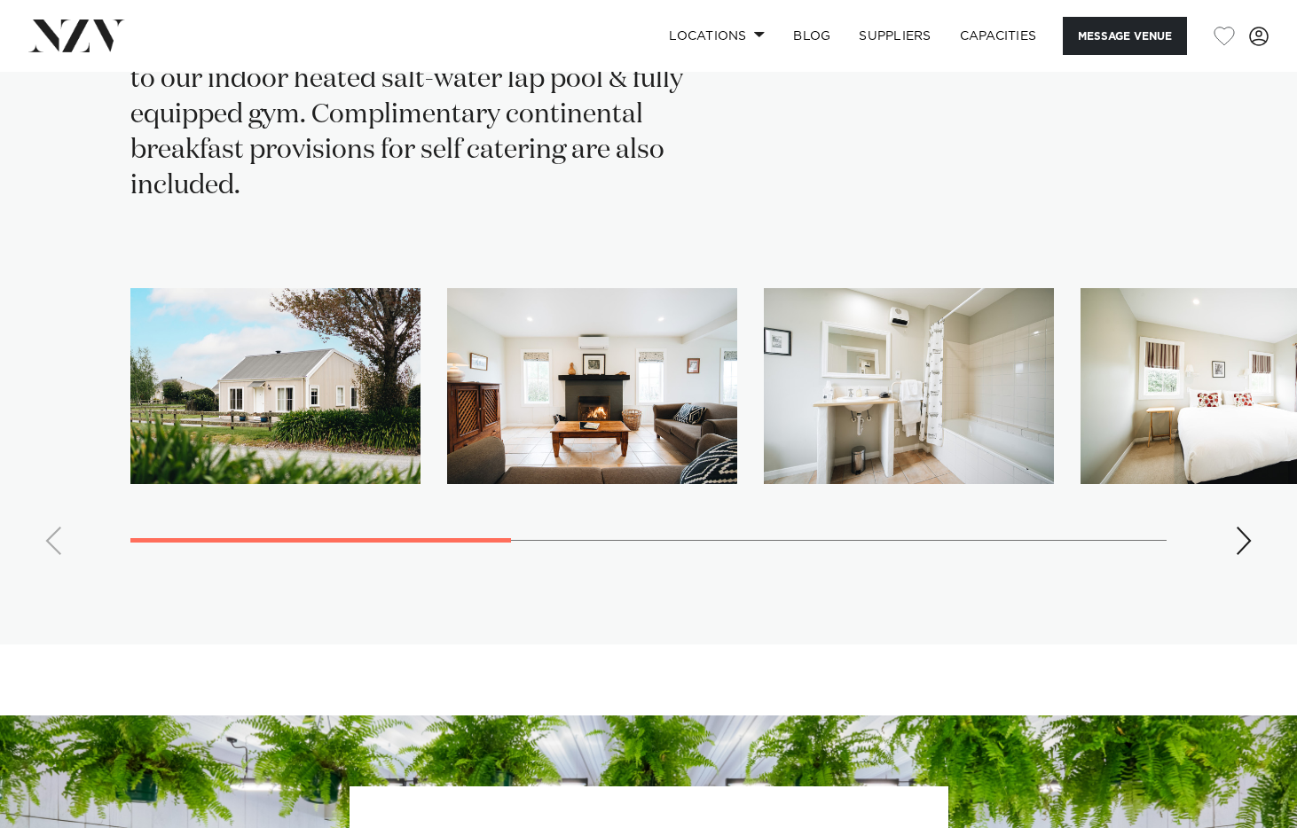
scroll to position [4345, 0]
